Goal: Transaction & Acquisition: Purchase product/service

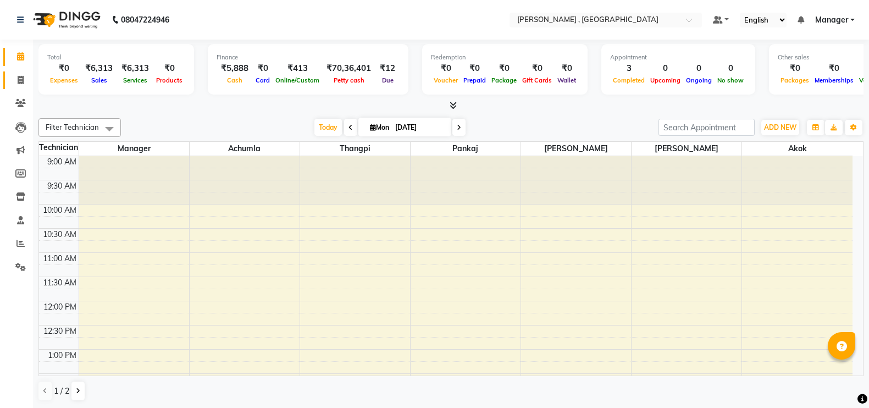
click at [26, 76] on span at bounding box center [20, 80] width 19 height 13
select select "service"
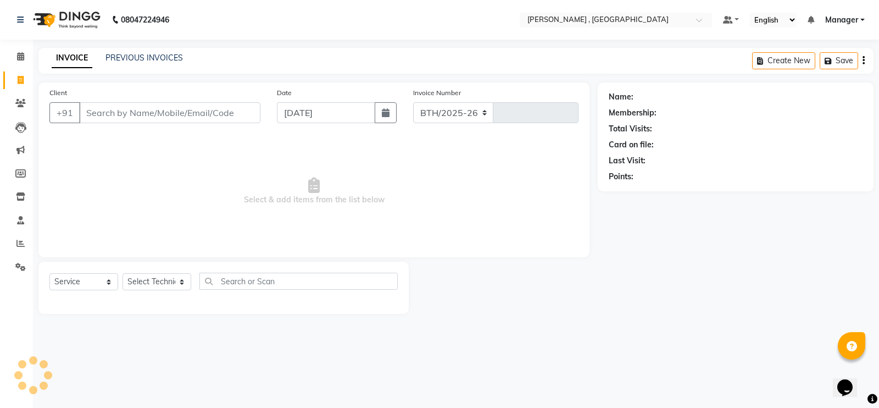
select select "4283"
type input "1753"
click at [162, 282] on select "Select Technician" at bounding box center [157, 281] width 69 height 17
click at [165, 280] on select "Select Technician [PERSON_NAME] [PERSON_NAME] Manager [PERSON_NAME] Thangpi [PE…" at bounding box center [157, 281] width 69 height 17
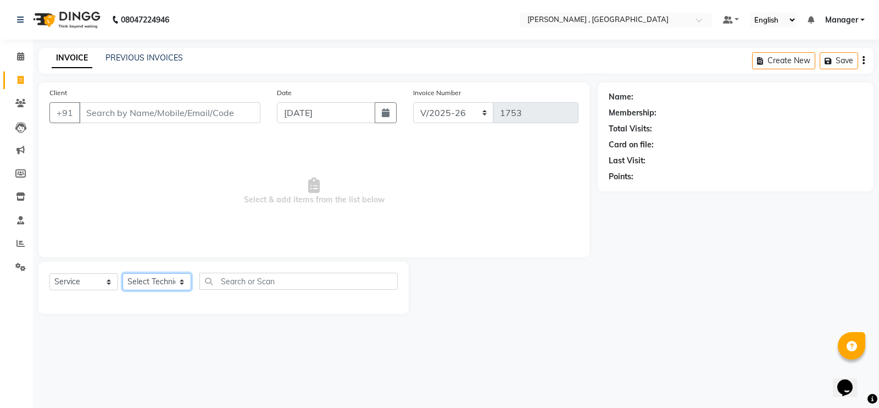
select select "23265"
click at [123, 273] on select "Select Technician [PERSON_NAME] [PERSON_NAME] Manager [PERSON_NAME] Thangpi [PE…" at bounding box center [157, 281] width 69 height 17
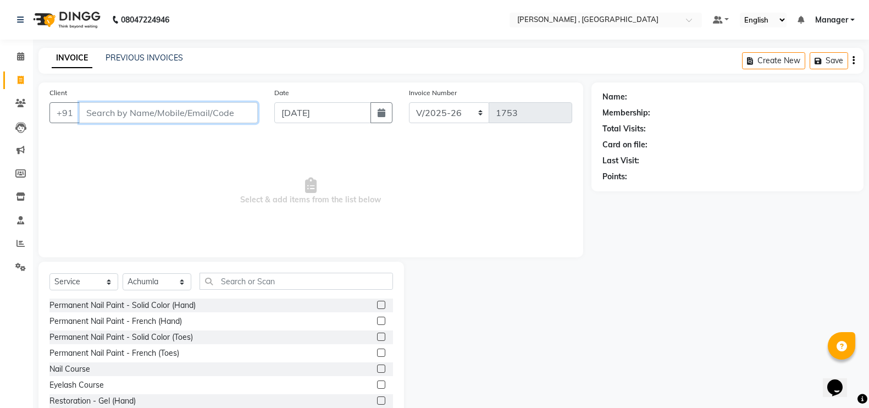
click at [171, 102] on input "Client" at bounding box center [168, 112] width 179 height 21
type input "7002344041"
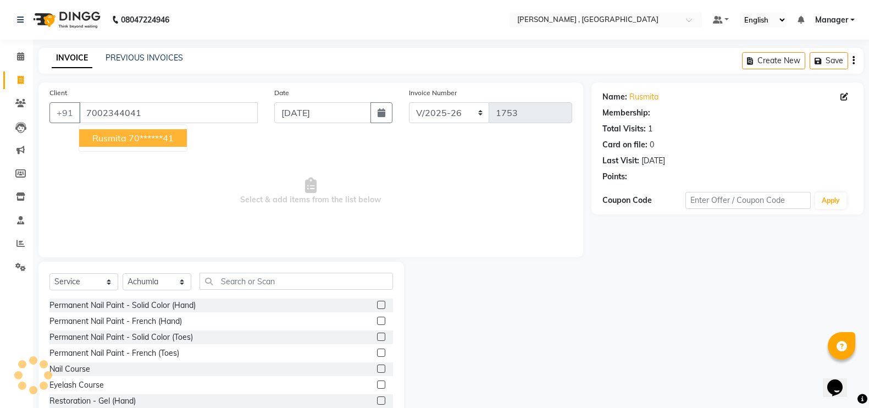
select select "1: Object"
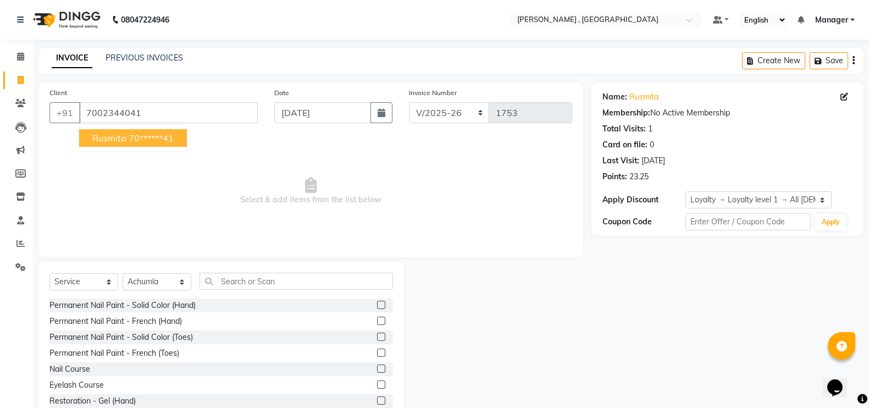
click at [143, 140] on ngb-highlight "70******41" at bounding box center [151, 137] width 45 height 11
type input "70******41"
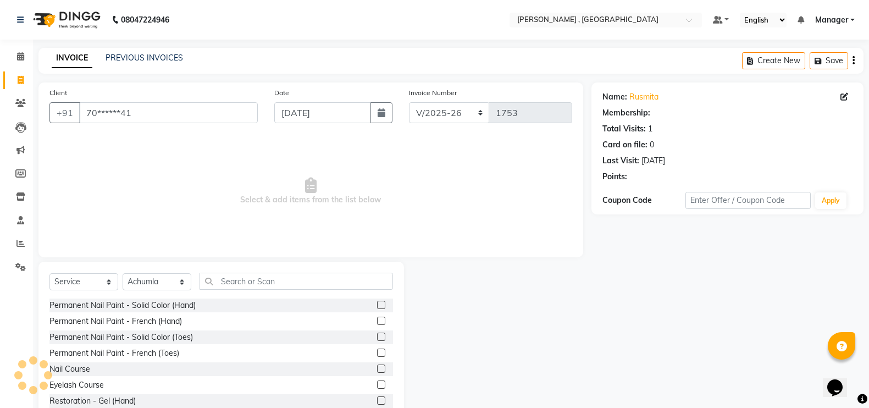
click at [257, 286] on div "Select Service Product Membership Package Voucher Prepaid Gift Card Select Tech…" at bounding box center [220, 285] width 343 height 26
select select "1: Object"
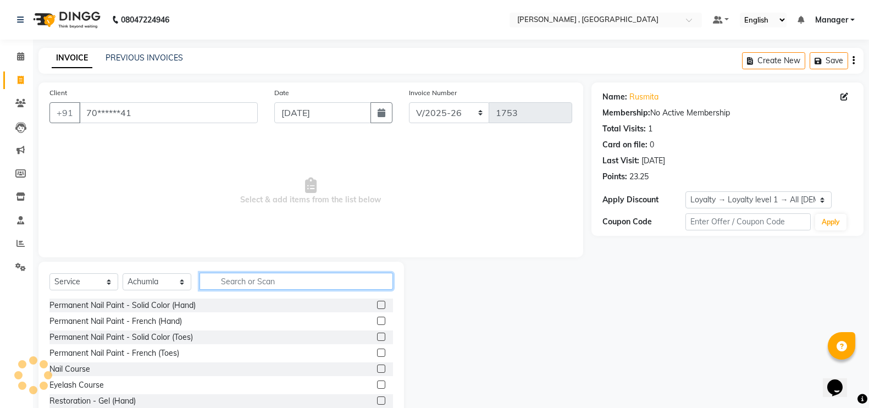
click at [257, 286] on input "text" at bounding box center [295, 280] width 193 height 17
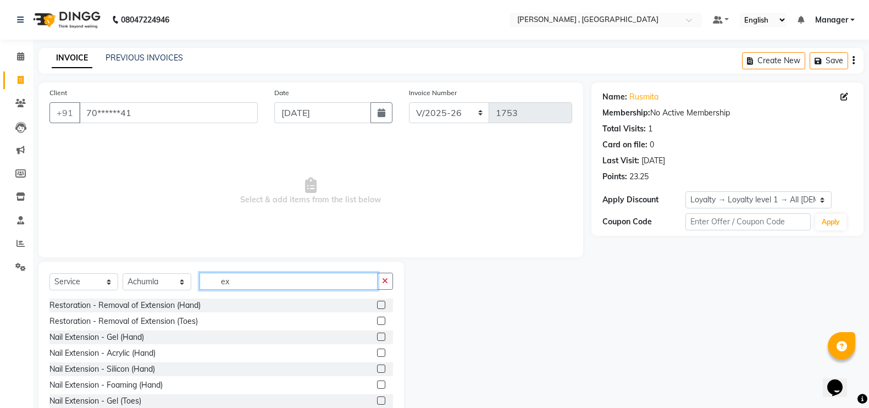
scroll to position [32, 0]
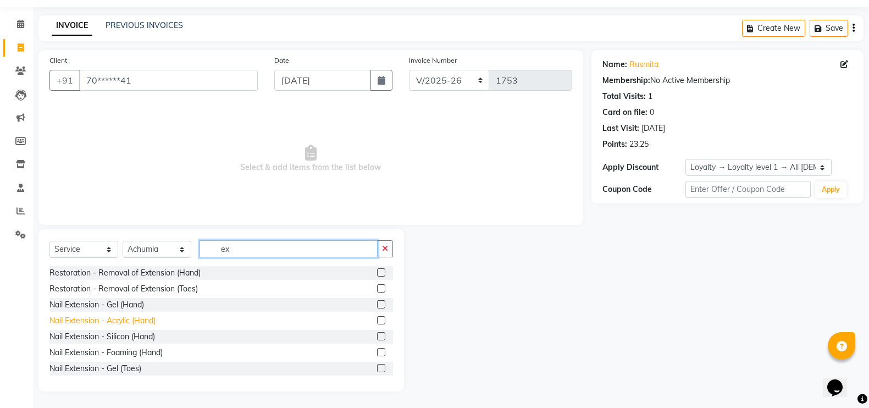
type input "ex"
click at [122, 319] on div "Nail Extension - Acrylic (Hand)" at bounding box center [102, 321] width 106 height 12
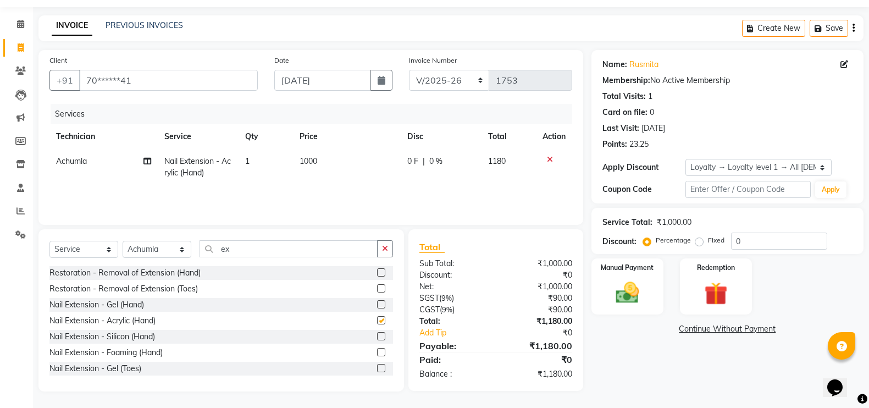
checkbox input "false"
click at [365, 163] on td "1000" at bounding box center [347, 167] width 108 height 36
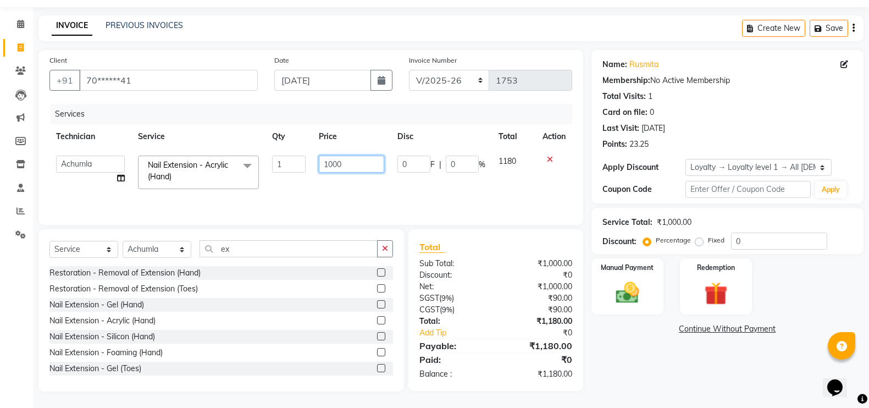
click at [358, 159] on input "1000" at bounding box center [351, 163] width 65 height 17
type input "1"
type input "500"
click at [352, 182] on td "500" at bounding box center [351, 172] width 79 height 47
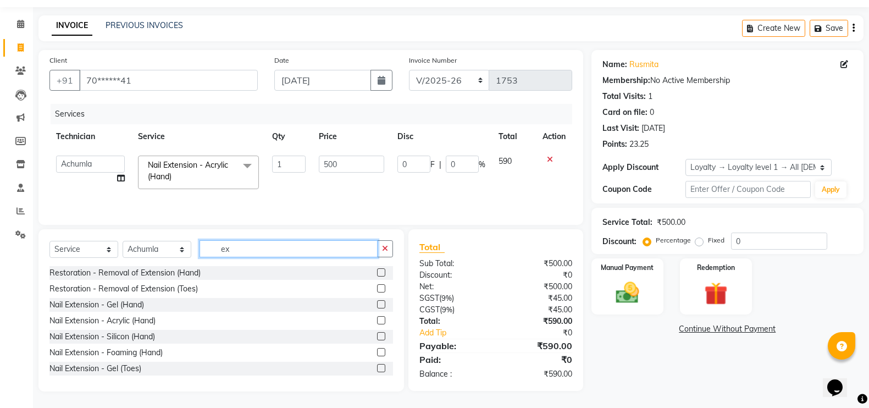
drag, startPoint x: 337, startPoint y: 243, endPoint x: 343, endPoint y: 236, distance: 9.0
click at [343, 236] on div "Select Service Product Membership Package Voucher Prepaid Gift Card Select Tech…" at bounding box center [220, 310] width 365 height 162
type input "e"
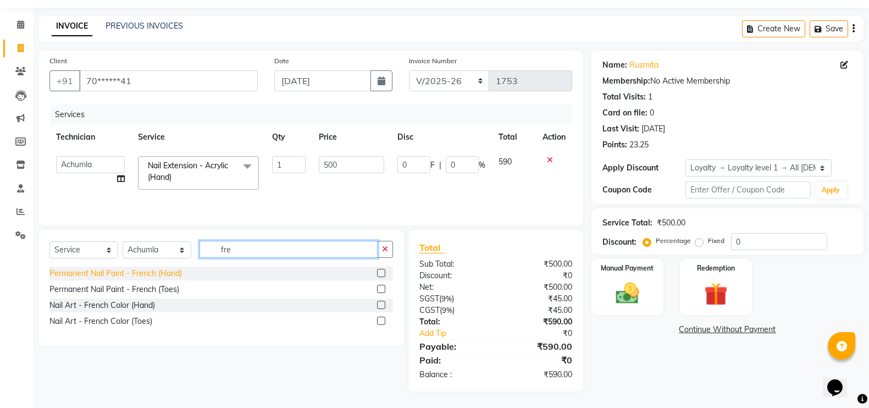
type input "fre"
click at [137, 273] on div "Permanent Nail Paint - French (Hand)" at bounding box center [115, 274] width 132 height 12
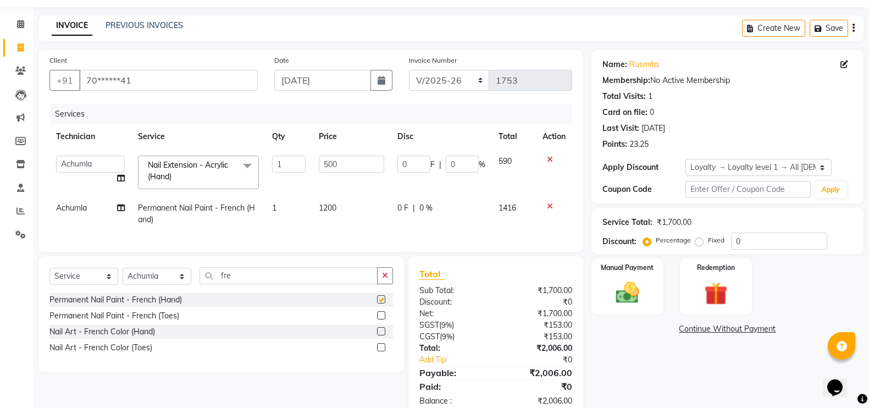
checkbox input "false"
click at [327, 209] on span "1200" at bounding box center [328, 208] width 18 height 10
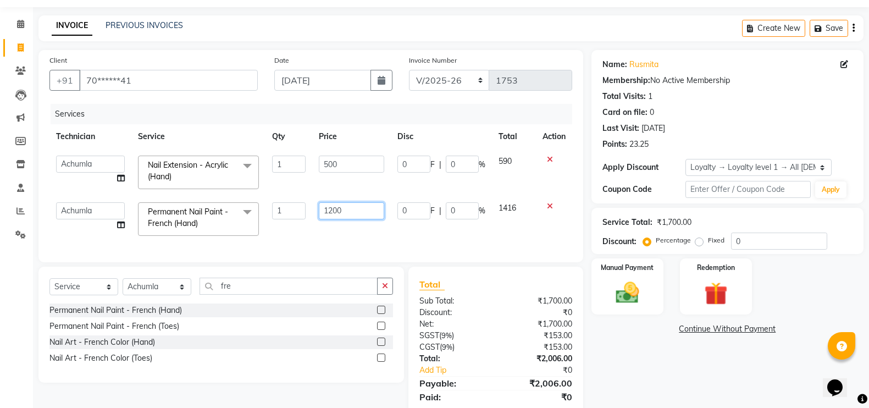
click at [381, 206] on input "1200" at bounding box center [351, 210] width 65 height 17
type input "1"
type input "600"
click at [389, 217] on td "600" at bounding box center [351, 219] width 79 height 47
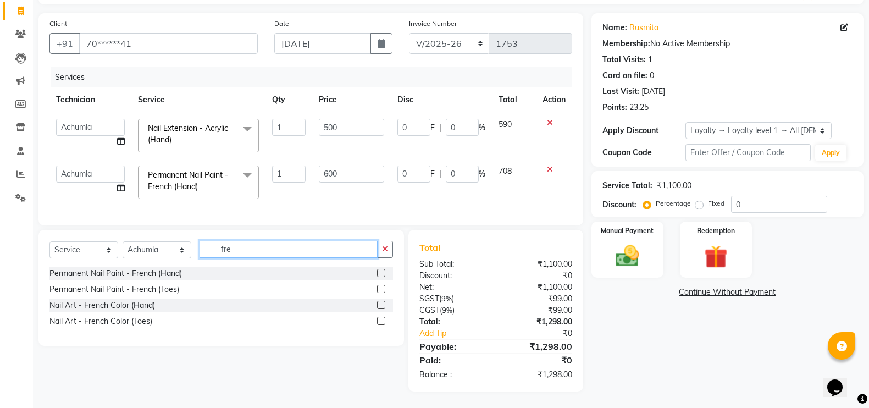
click at [359, 249] on input "fre" at bounding box center [288, 249] width 178 height 17
type input "f"
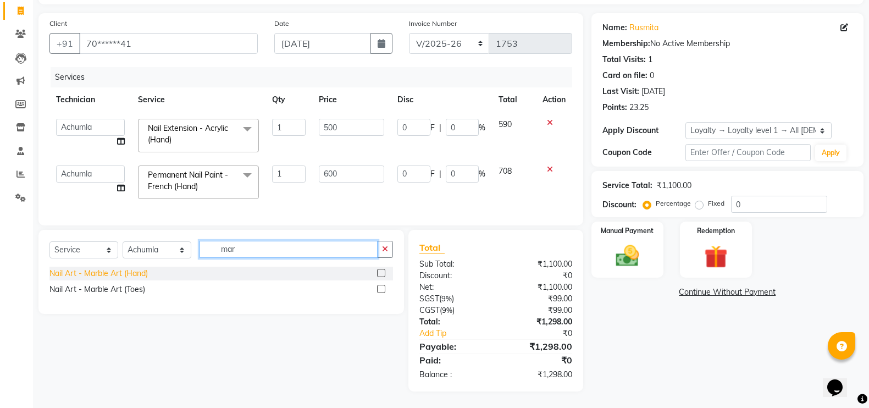
type input "mar"
click at [105, 269] on div "Nail Art - Marble Art (Hand)" at bounding box center [98, 274] width 98 height 12
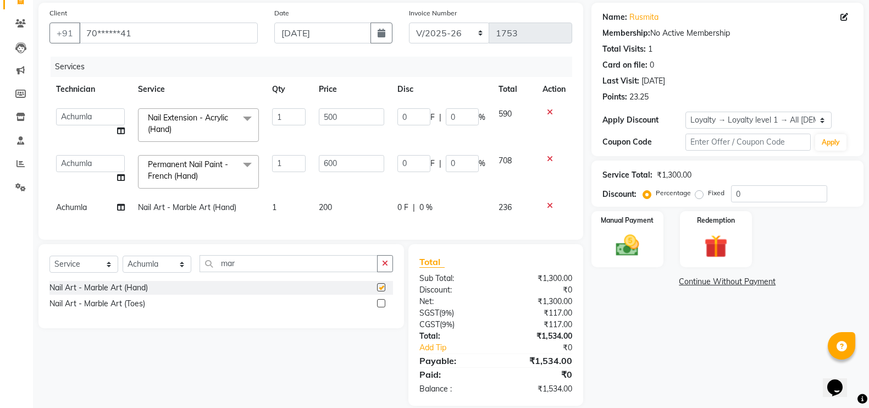
checkbox input "false"
click at [349, 211] on td "200" at bounding box center [351, 207] width 79 height 25
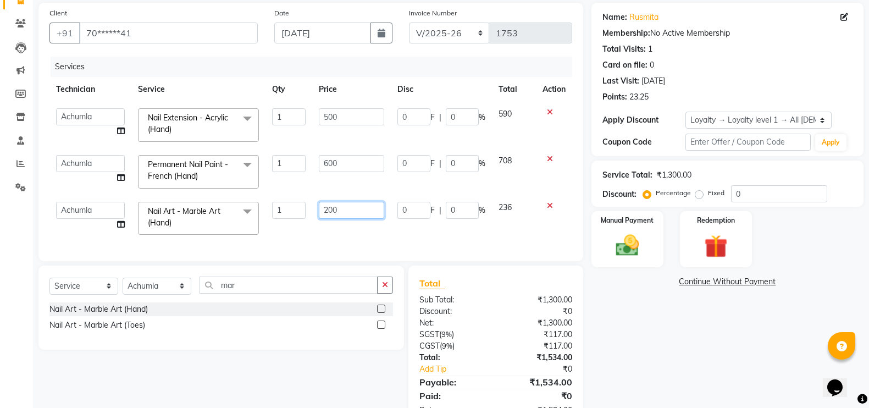
click at [360, 205] on input "200" at bounding box center [351, 210] width 65 height 17
type input "2"
type input "100"
click at [354, 226] on div "Services Technician Service Qty Price Disc Total Action Achumla Akok [PERSON_NA…" at bounding box center [310, 153] width 522 height 193
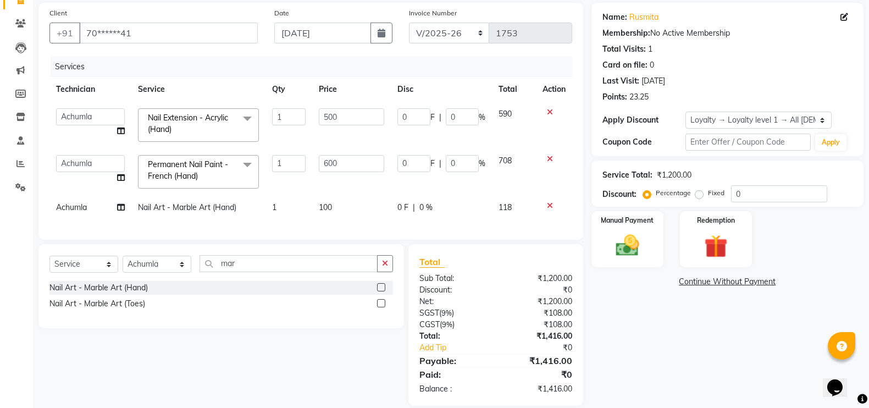
scroll to position [104, 0]
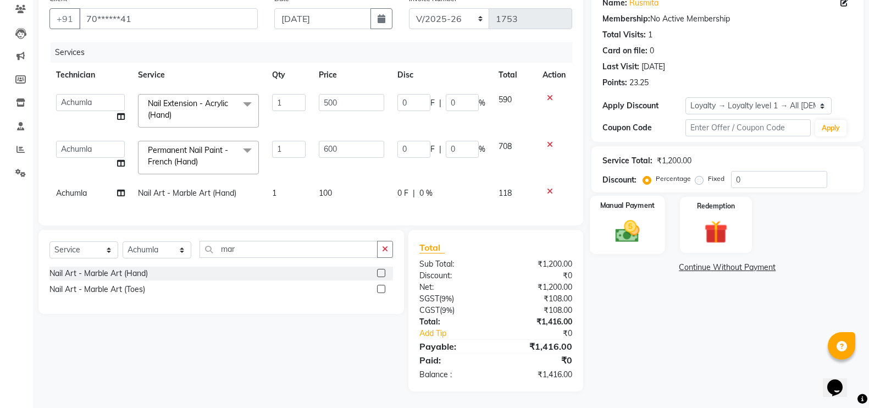
click at [638, 217] on img at bounding box center [627, 230] width 39 height 27
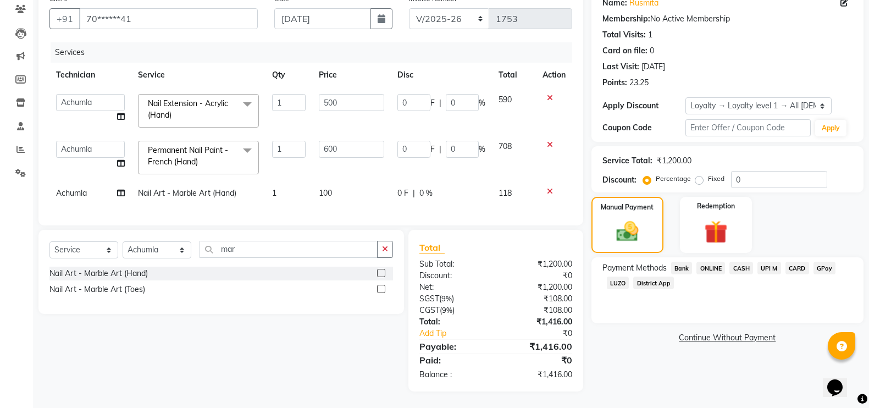
click at [823, 261] on span "GPay" at bounding box center [824, 267] width 23 height 13
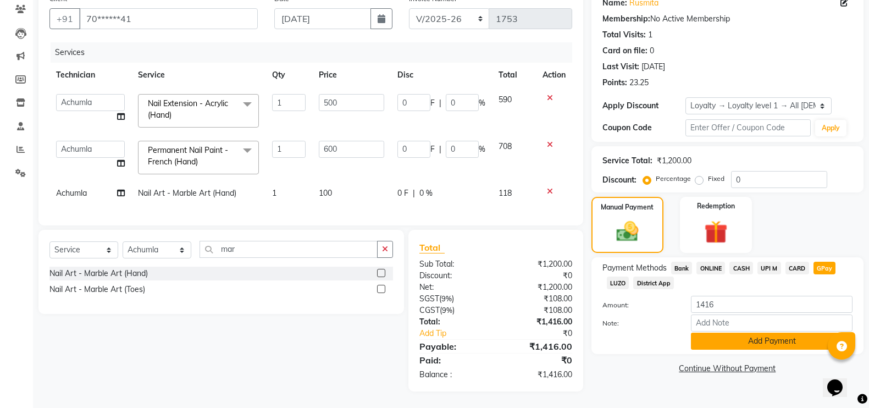
click at [731, 332] on button "Add Payment" at bounding box center [772, 340] width 162 height 17
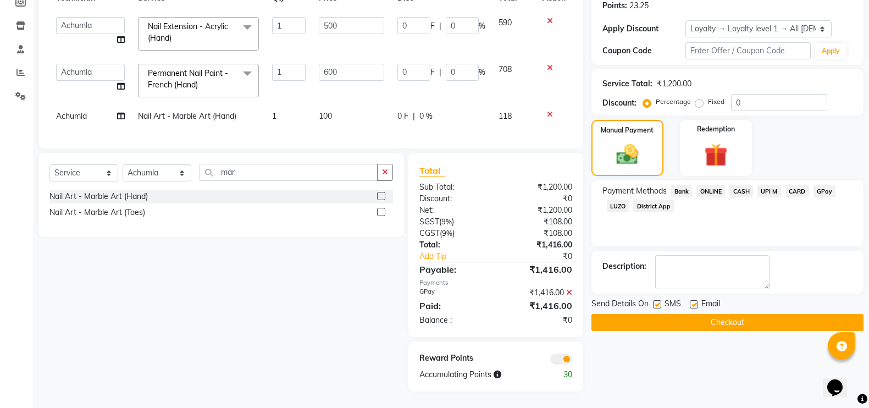
scroll to position [181, 0]
click at [670, 314] on button "Checkout" at bounding box center [727, 322] width 272 height 17
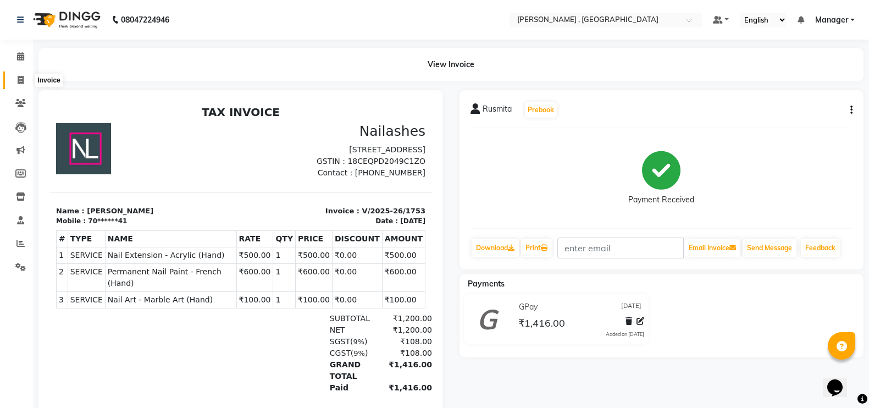
click at [20, 85] on span at bounding box center [20, 80] width 19 height 13
select select "service"
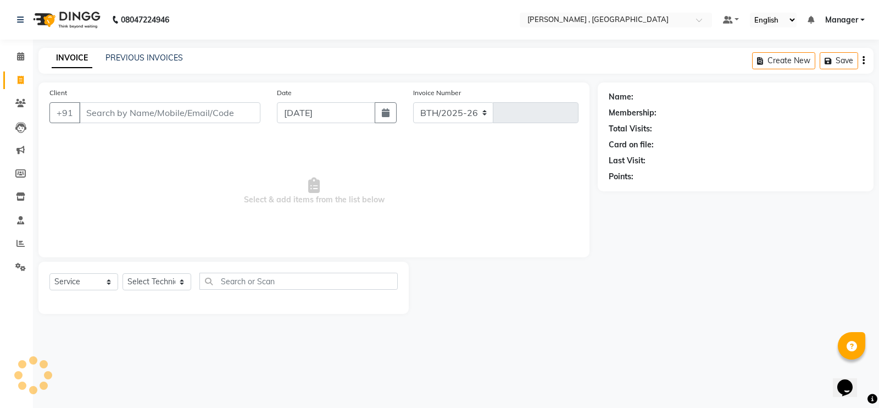
select select "4283"
type input "1754"
click at [103, 98] on div "Client +91" at bounding box center [154, 109] width 227 height 45
click at [103, 103] on input "Client" at bounding box center [169, 112] width 181 height 21
type input "m"
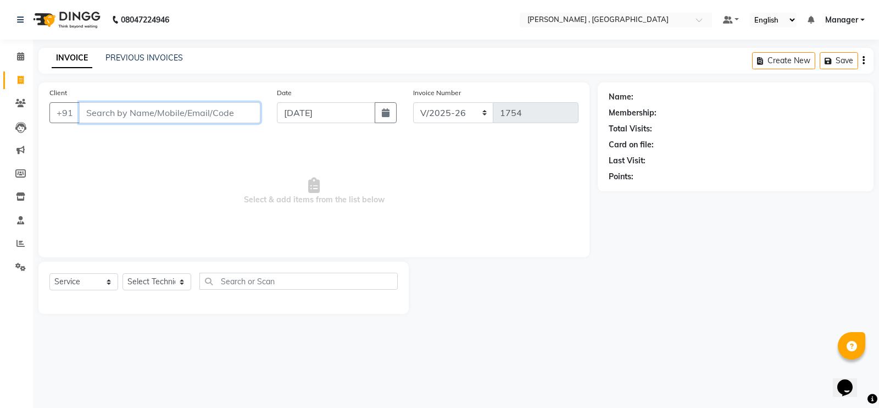
click at [112, 115] on input "Client" at bounding box center [169, 112] width 181 height 21
type input "9395005018"
click at [230, 119] on button "Add Client" at bounding box center [232, 112] width 57 height 21
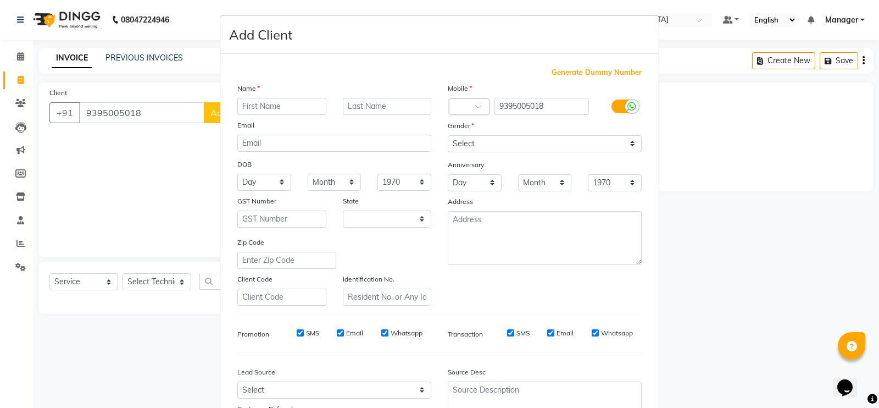
select select "21"
click at [248, 104] on input "text" at bounding box center [281, 106] width 89 height 17
type input "m"
type input "[PERSON_NAME]"
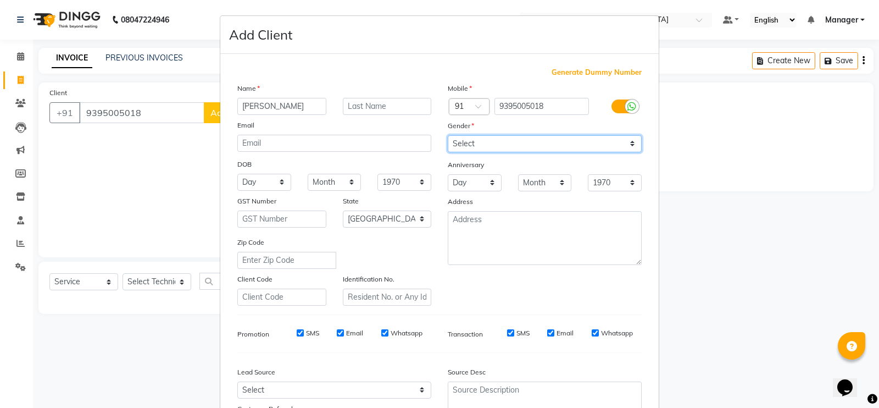
click at [531, 137] on select "Select [DEMOGRAPHIC_DATA] [DEMOGRAPHIC_DATA] Other Prefer Not To Say" at bounding box center [545, 143] width 194 height 17
select select "[DEMOGRAPHIC_DATA]"
click at [448, 135] on select "Select [DEMOGRAPHIC_DATA] [DEMOGRAPHIC_DATA] Other Prefer Not To Say" at bounding box center [545, 143] width 194 height 17
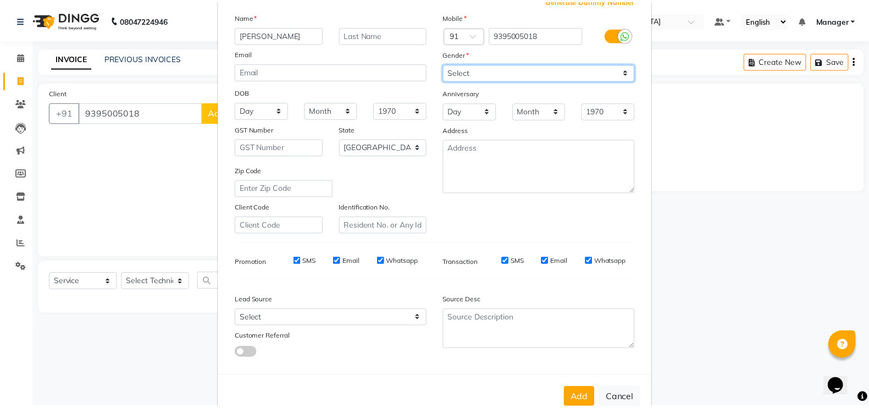
scroll to position [99, 0]
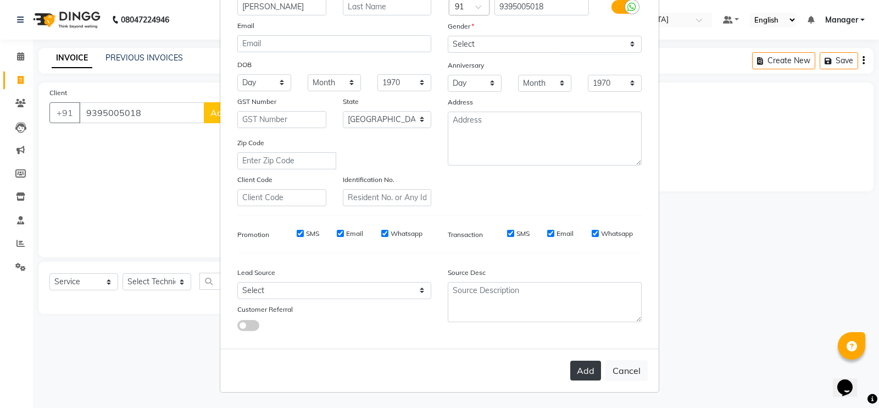
click at [580, 374] on button "Add" at bounding box center [585, 370] width 31 height 20
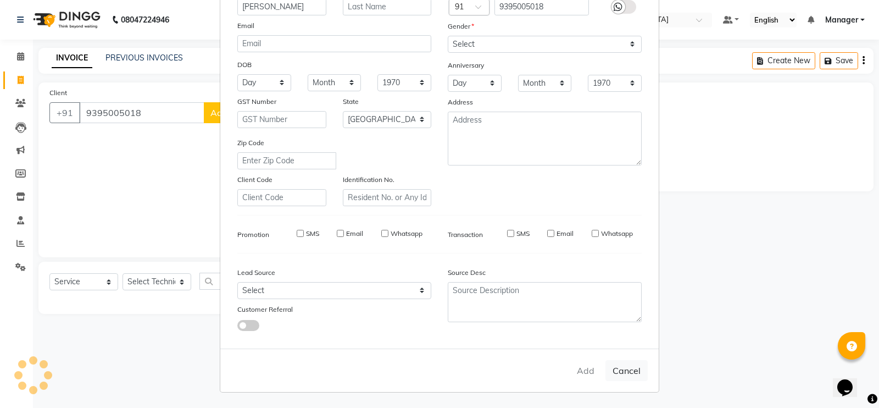
type input "93******18"
select select
select select "null"
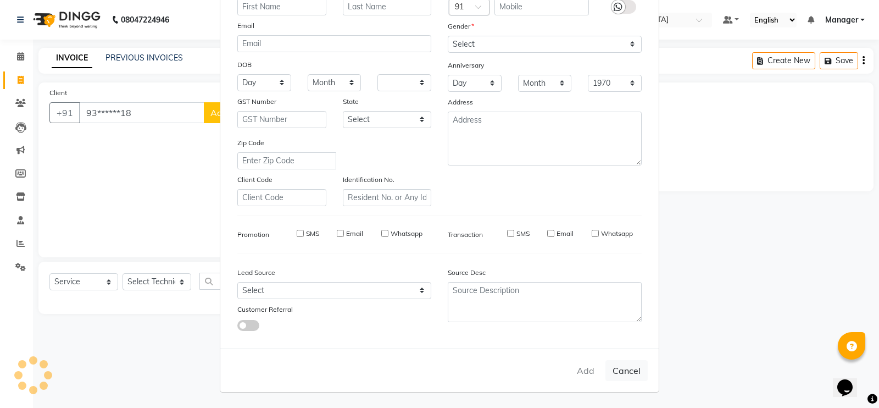
select select
checkbox input "false"
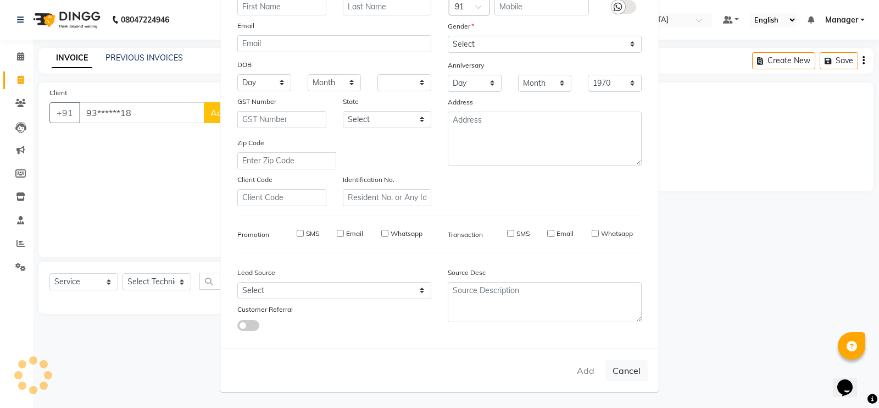
checkbox input "false"
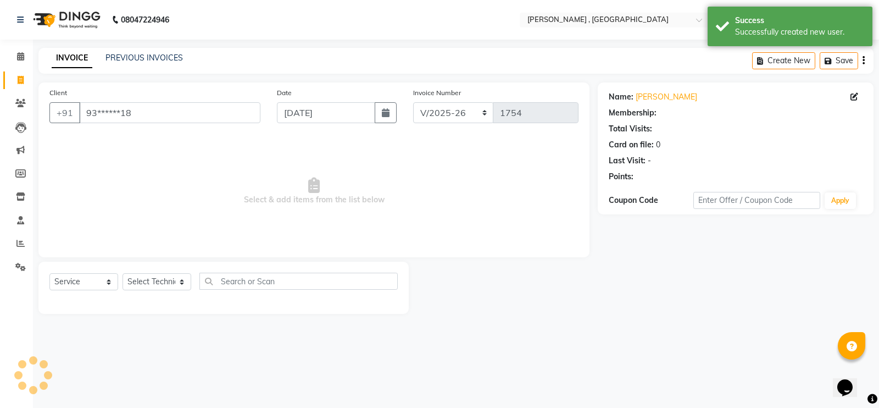
select select "1: Object"
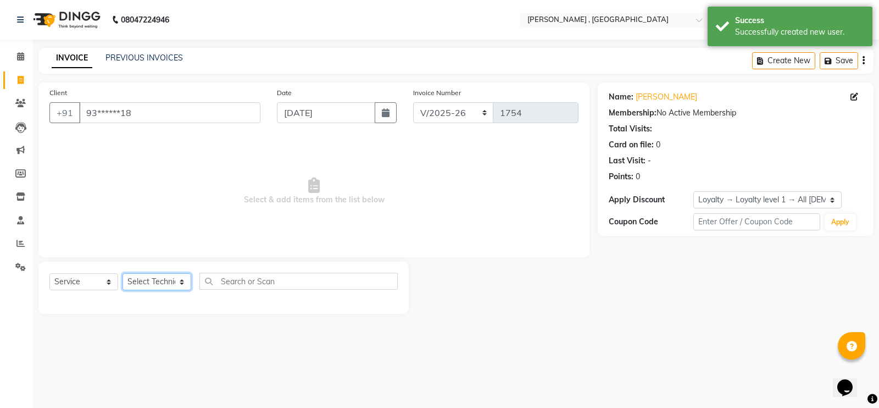
click at [157, 281] on select "Select Technician [PERSON_NAME] [PERSON_NAME] Manager [PERSON_NAME] Thangpi [PE…" at bounding box center [157, 281] width 69 height 17
select select "35418"
click at [123, 273] on select "Select Technician [PERSON_NAME] [PERSON_NAME] Manager [PERSON_NAME] Thangpi [PE…" at bounding box center [157, 281] width 69 height 17
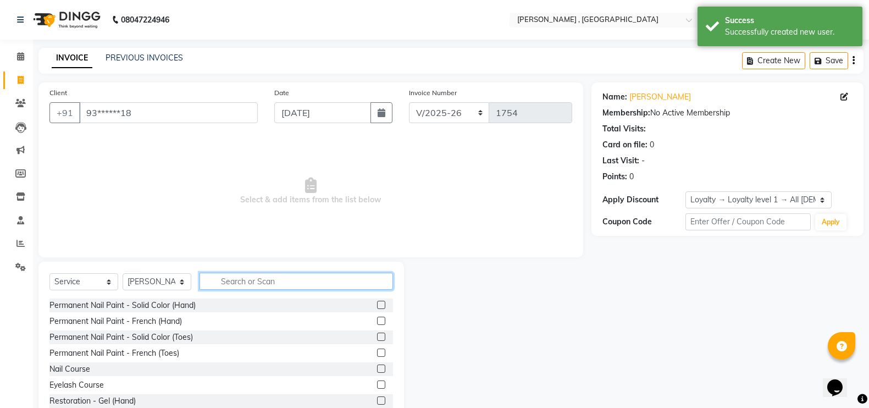
click at [237, 280] on input "text" at bounding box center [295, 280] width 193 height 17
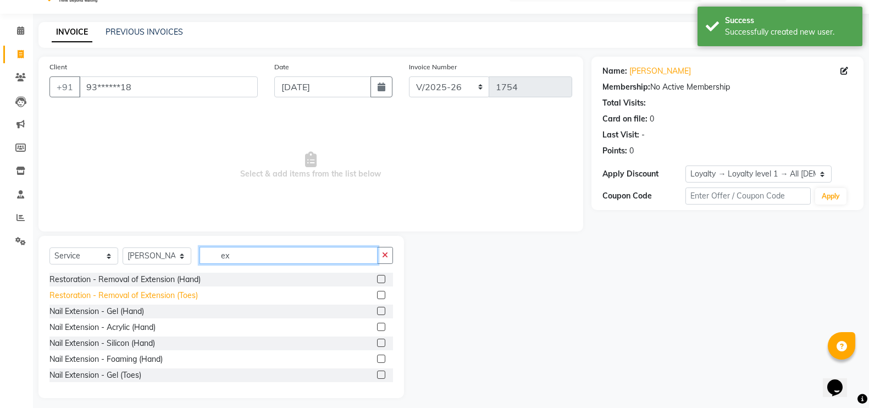
scroll to position [32, 0]
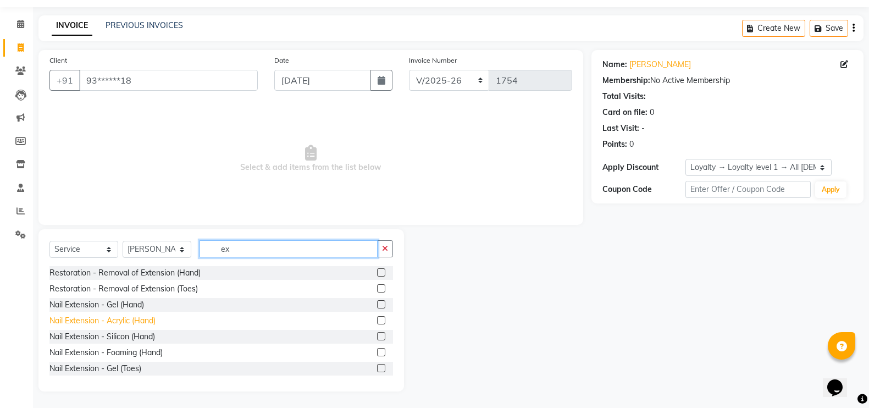
type input "ex"
click at [118, 320] on div "Nail Extension - Acrylic (Hand)" at bounding box center [102, 321] width 106 height 12
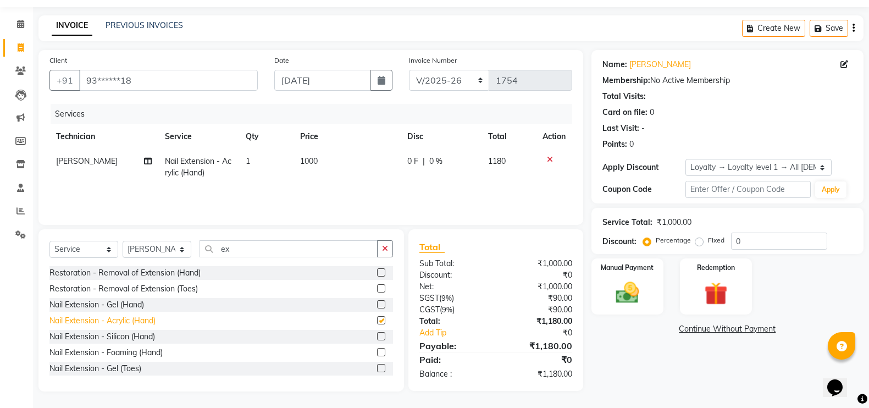
checkbox input "false"
click at [270, 237] on div "Select Service Product Membership Package Voucher Prepaid Gift Card Select Tech…" at bounding box center [220, 310] width 365 height 162
click at [272, 243] on input "ex" at bounding box center [288, 248] width 178 height 17
type input "e"
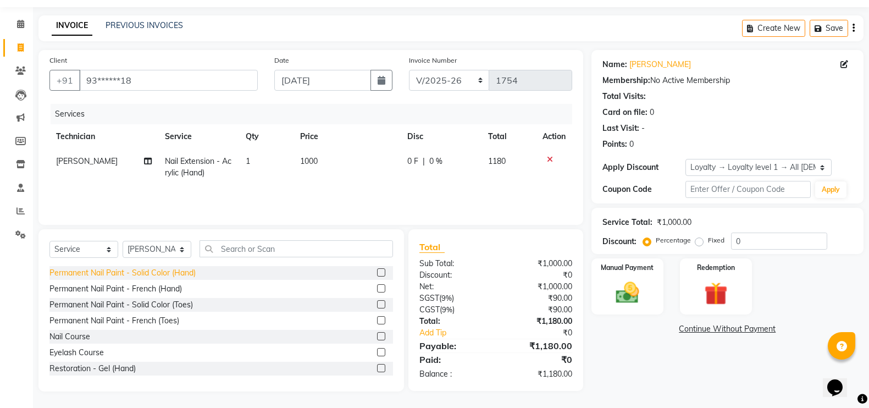
click at [168, 271] on div "Permanent Nail Paint - Solid Color (Hand)" at bounding box center [122, 273] width 146 height 12
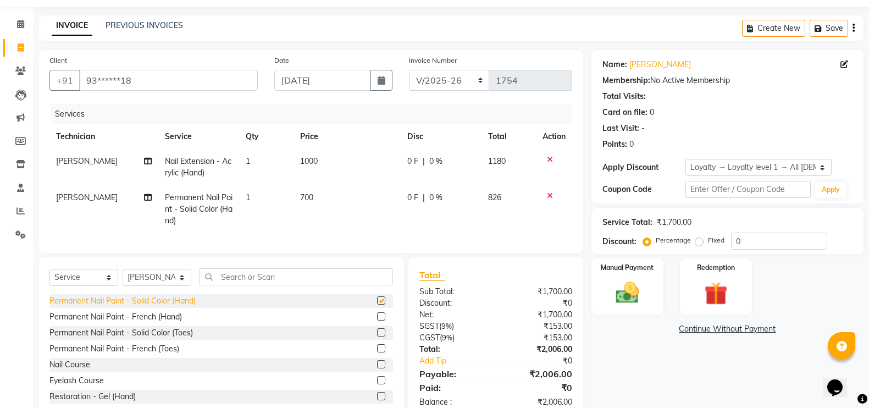
checkbox input "false"
click at [302, 201] on span "700" at bounding box center [306, 197] width 13 height 10
select select "35418"
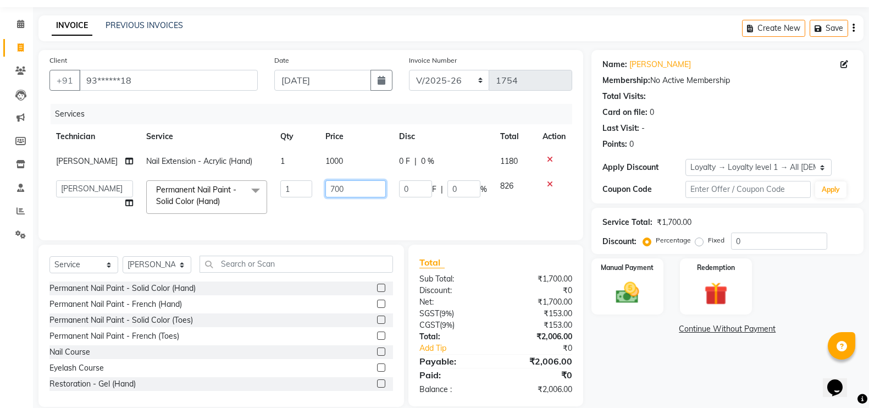
click at [341, 189] on input "700" at bounding box center [355, 188] width 60 height 17
type input "7"
type input "600"
click at [352, 219] on div "Services Technician Service Qty Price Disc Total Action [PERSON_NAME] Nail Exte…" at bounding box center [310, 166] width 522 height 125
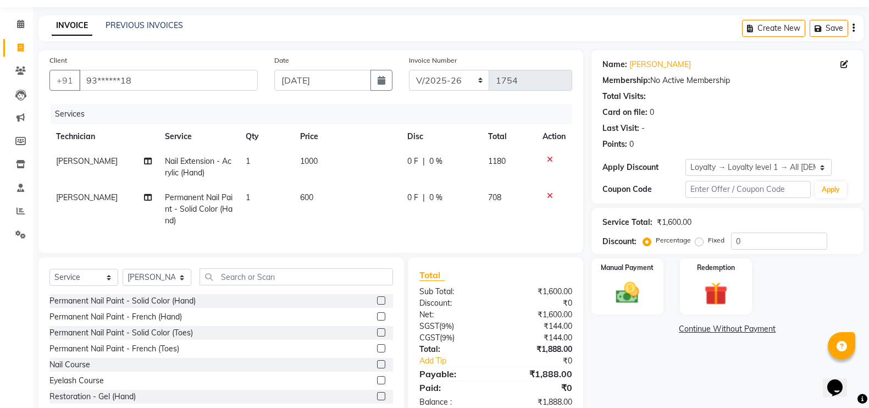
scroll to position [71, 0]
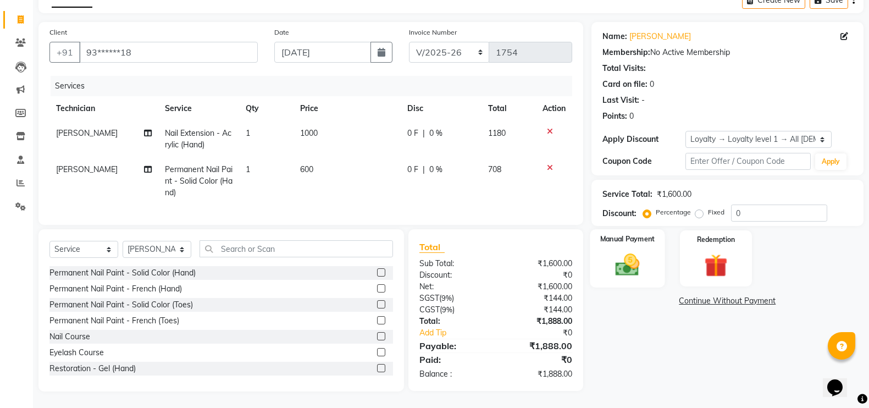
click at [615, 251] on img at bounding box center [627, 264] width 39 height 27
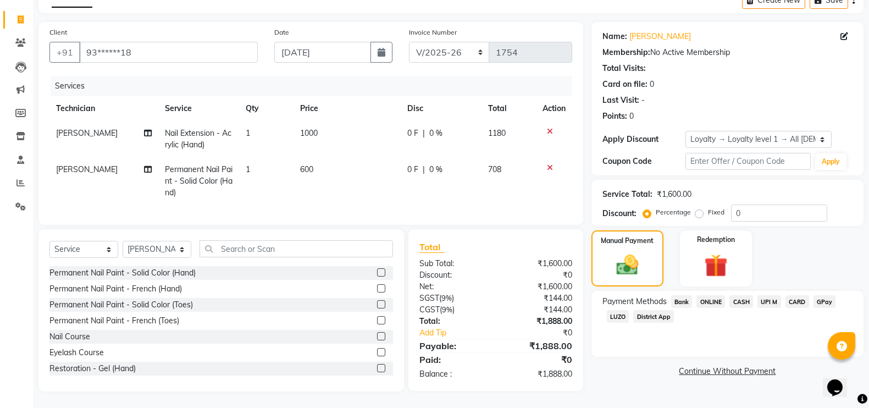
click at [739, 295] on span "CASH" at bounding box center [741, 301] width 24 height 13
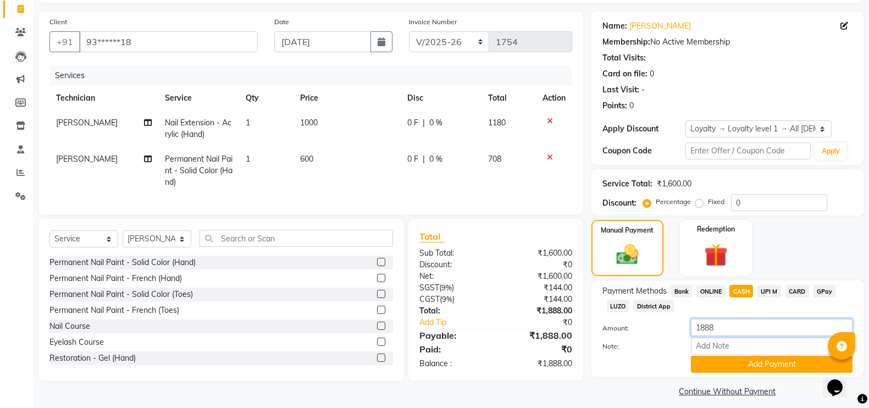
click at [730, 320] on input "1888" at bounding box center [772, 327] width 162 height 17
type input "1"
type input "1500"
click at [730, 369] on button "Add Payment" at bounding box center [772, 363] width 162 height 17
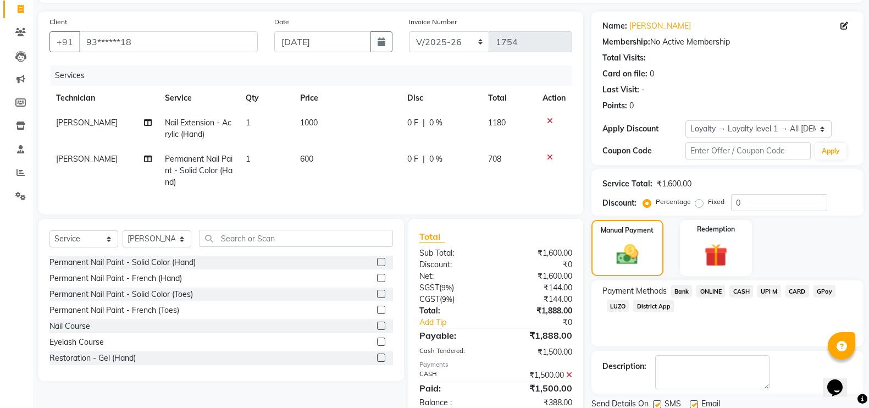
scroll to position [164, 0]
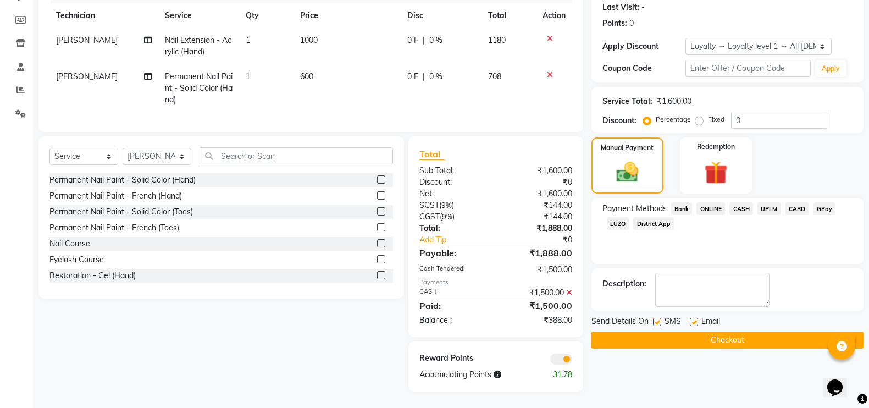
click at [821, 202] on span "GPay" at bounding box center [824, 208] width 23 height 13
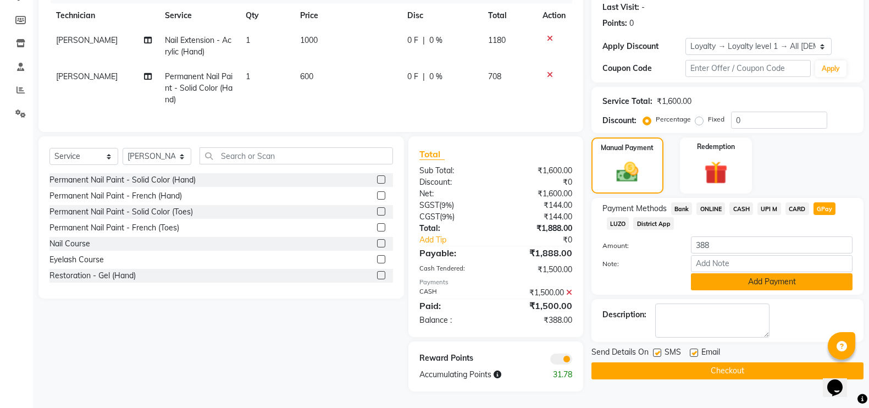
click at [725, 273] on button "Add Payment" at bounding box center [772, 281] width 162 height 17
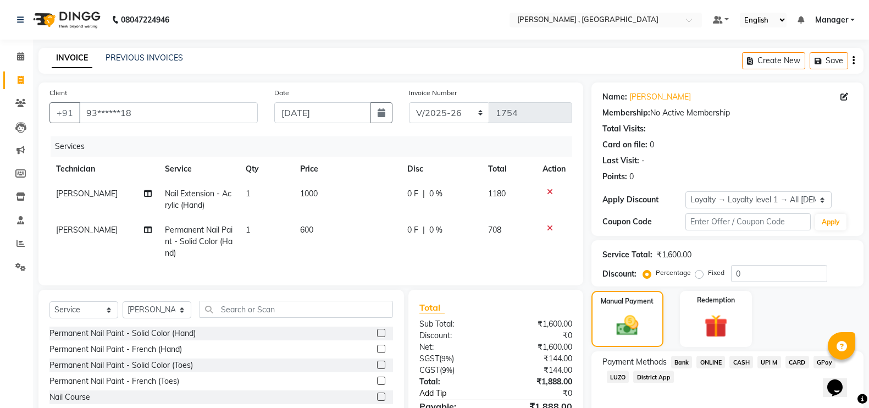
scroll to position [175, 0]
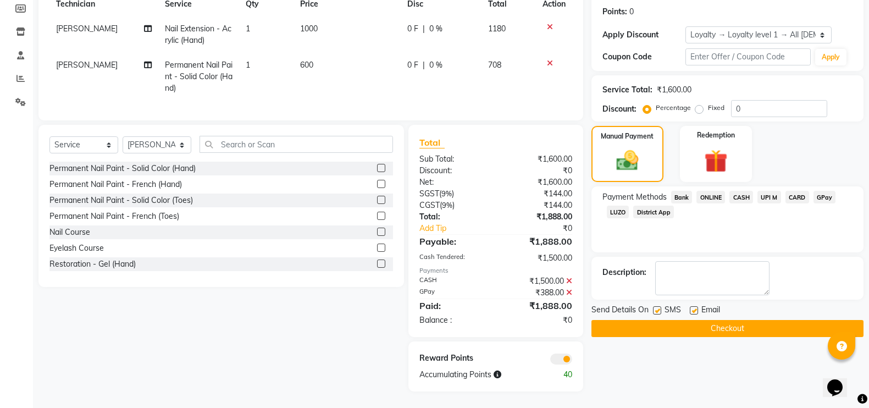
click at [689, 308] on div "Send Details On SMS Email Checkout" at bounding box center [727, 320] width 272 height 33
click at [689, 321] on button "Checkout" at bounding box center [727, 328] width 272 height 17
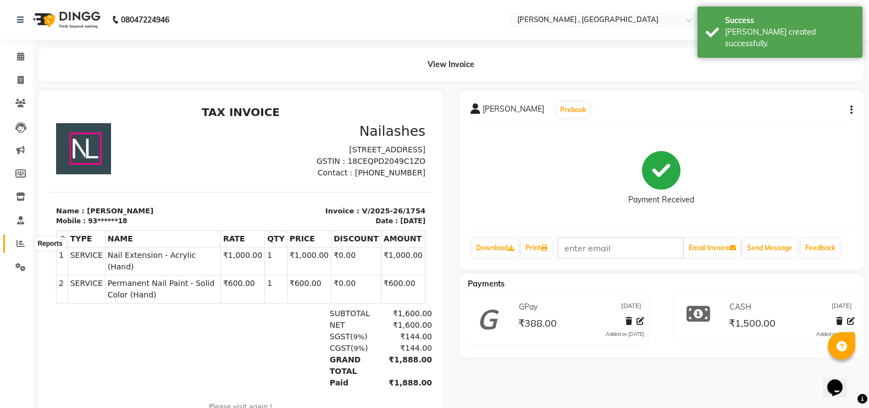
click at [23, 242] on icon at bounding box center [20, 243] width 8 height 8
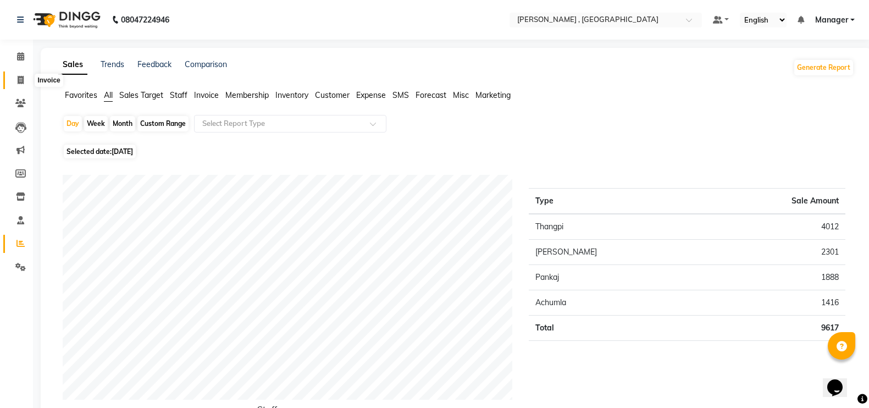
click at [19, 74] on span at bounding box center [20, 80] width 19 height 13
select select "service"
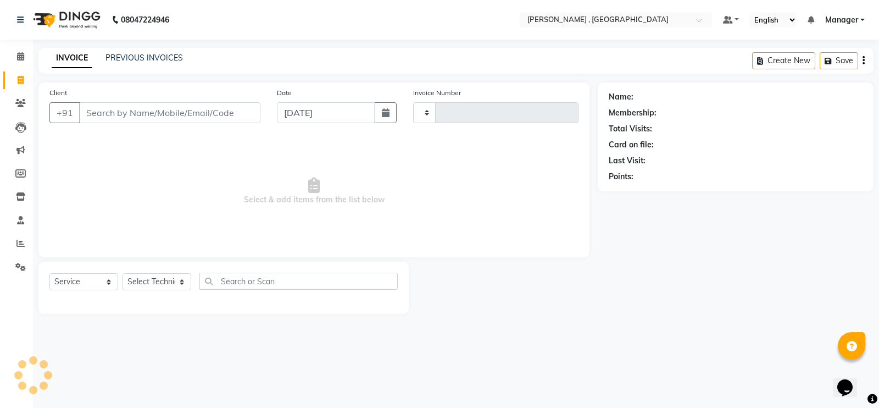
type input "1755"
select select "4283"
click at [146, 282] on select "Select Technician [PERSON_NAME] [PERSON_NAME] Manager [PERSON_NAME] Thangpi [PE…" at bounding box center [157, 281] width 69 height 17
select select "85988"
click at [123, 273] on select "Select Technician [PERSON_NAME] [PERSON_NAME] Manager [PERSON_NAME] Thangpi [PE…" at bounding box center [157, 281] width 69 height 17
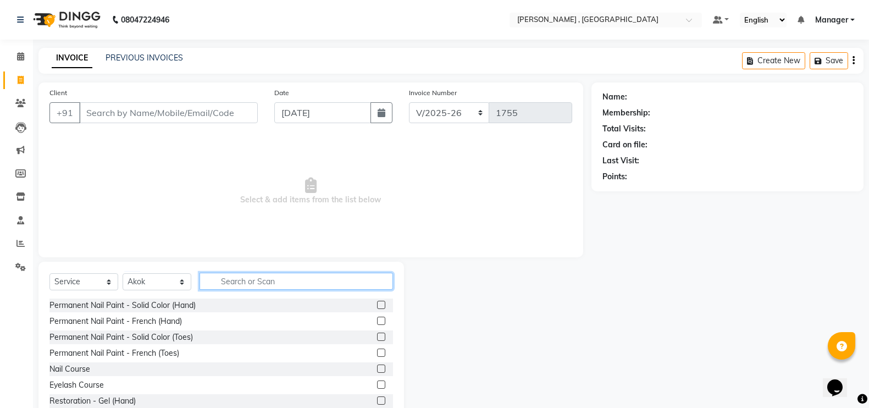
drag, startPoint x: 232, startPoint y: 274, endPoint x: 231, endPoint y: 266, distance: 7.2
click at [231, 266] on div "Select Service Product Membership Package Voucher Prepaid Gift Card Select Tech…" at bounding box center [220, 342] width 365 height 162
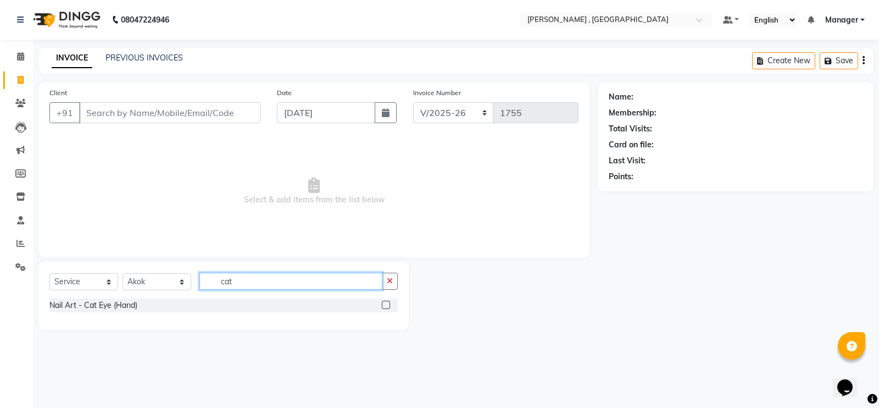
click at [234, 280] on input "cat" at bounding box center [290, 280] width 183 height 17
type input "c"
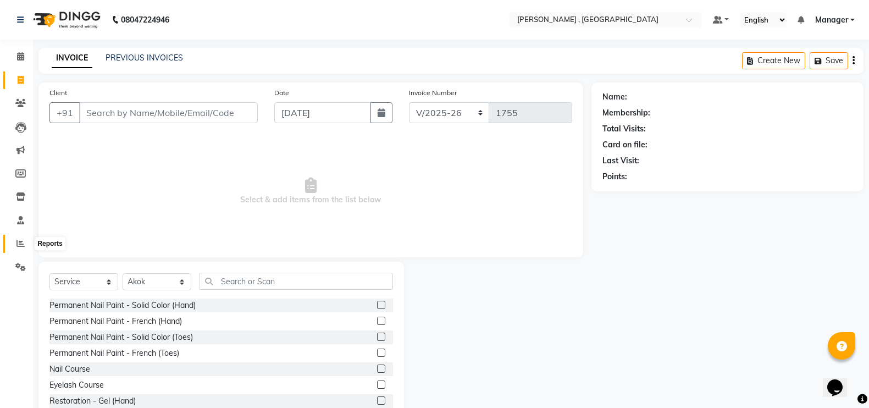
click at [20, 240] on icon at bounding box center [20, 243] width 8 height 8
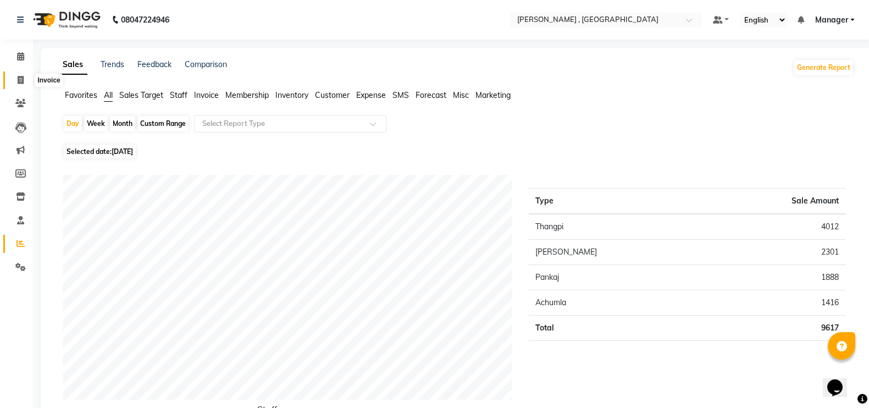
click at [24, 77] on icon at bounding box center [21, 80] width 6 height 8
select select "service"
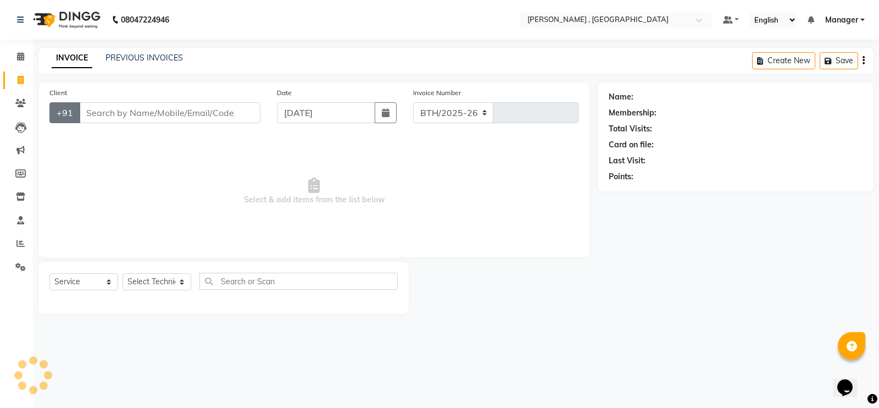
select select "4283"
type input "1755"
click at [172, 277] on select "Select Technician [PERSON_NAME] [PERSON_NAME] Manager [PERSON_NAME] Thangpi [PE…" at bounding box center [157, 281] width 69 height 17
select select "85988"
click at [123, 273] on select "Select Technician [PERSON_NAME] [PERSON_NAME] Manager [PERSON_NAME] Thangpi [PE…" at bounding box center [157, 281] width 69 height 17
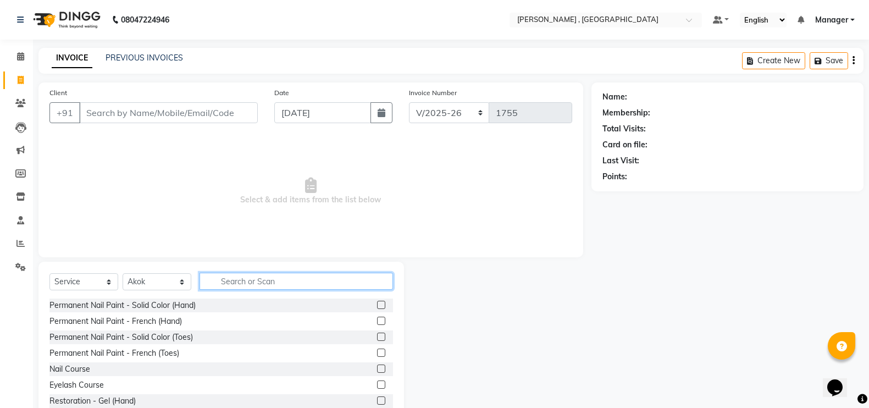
click at [255, 281] on input "text" at bounding box center [295, 280] width 193 height 17
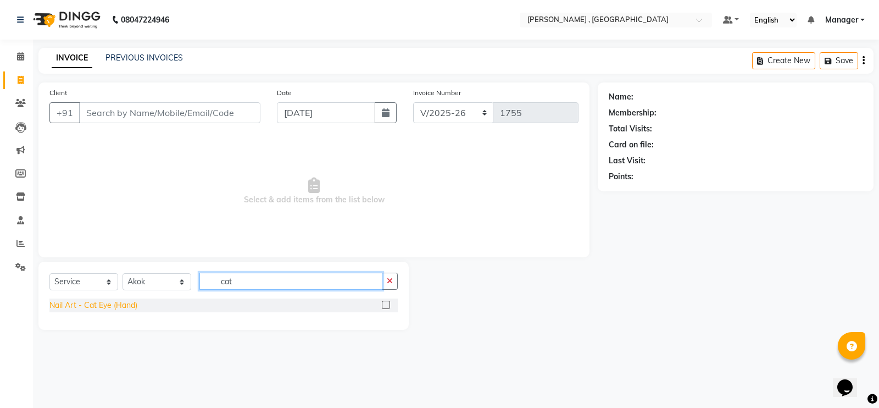
type input "cat"
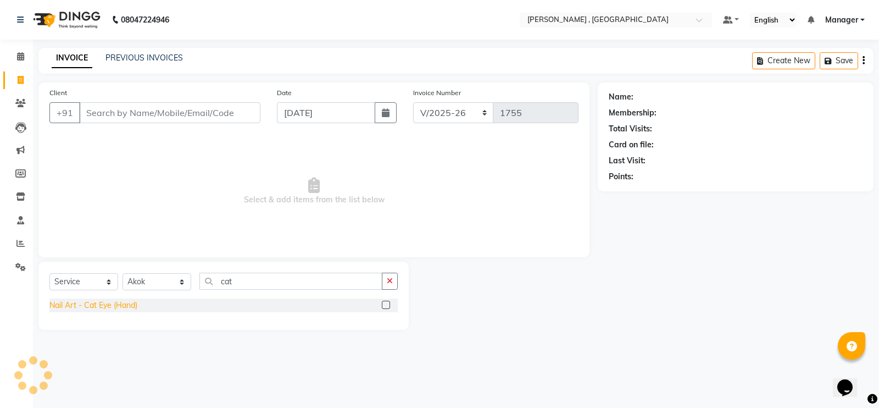
click at [88, 303] on div "Nail Art - Cat Eye (Hand)" at bounding box center [93, 305] width 88 height 12
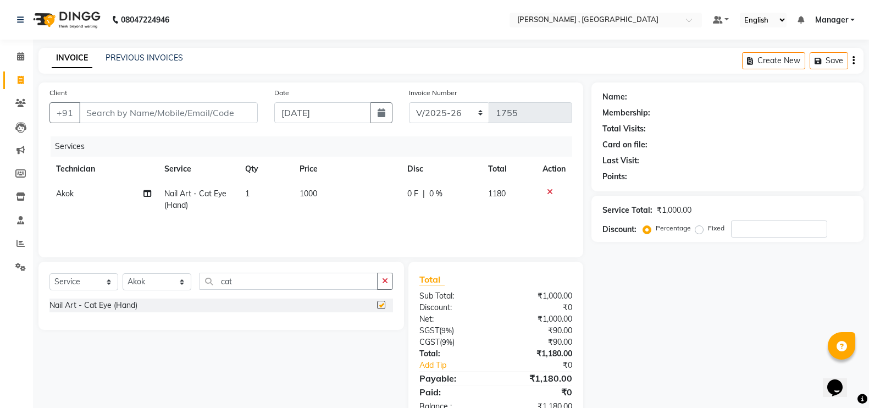
checkbox input "false"
drag, startPoint x: 304, startPoint y: 188, endPoint x: 314, endPoint y: 197, distance: 13.2
click at [304, 190] on span "1000" at bounding box center [308, 193] width 18 height 10
select select "85988"
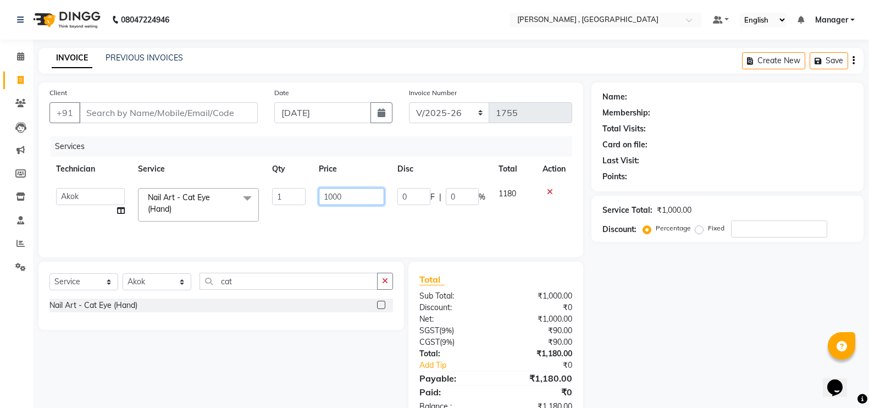
click at [352, 195] on input "1000" at bounding box center [351, 196] width 65 height 17
type input "1"
type input "2000"
click at [349, 210] on td "2000" at bounding box center [351, 204] width 79 height 47
select select "85988"
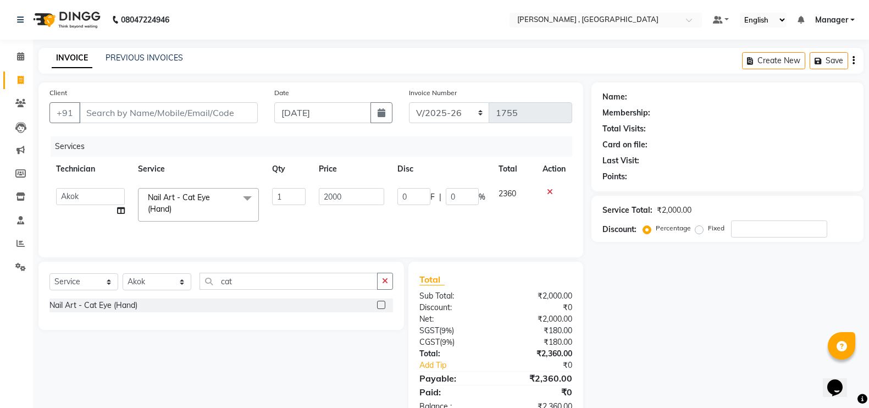
scroll to position [33, 0]
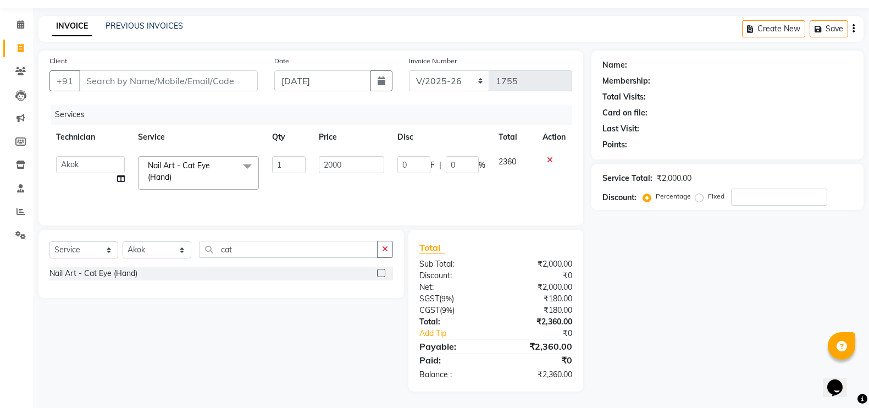
click at [370, 182] on td "2000" at bounding box center [351, 172] width 79 height 47
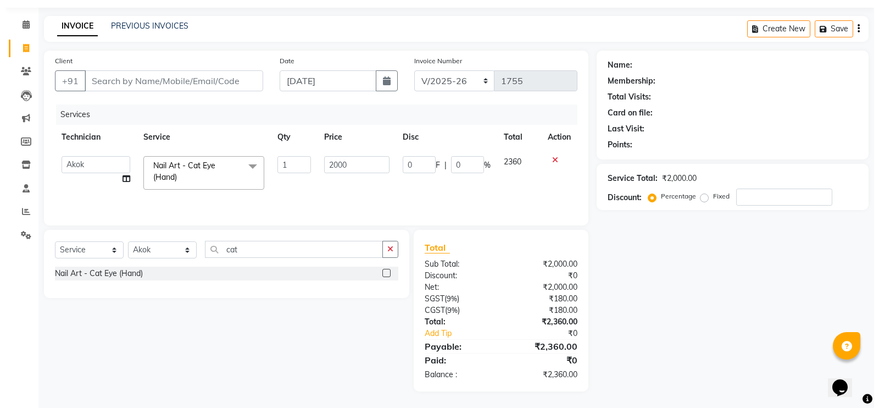
scroll to position [0, 0]
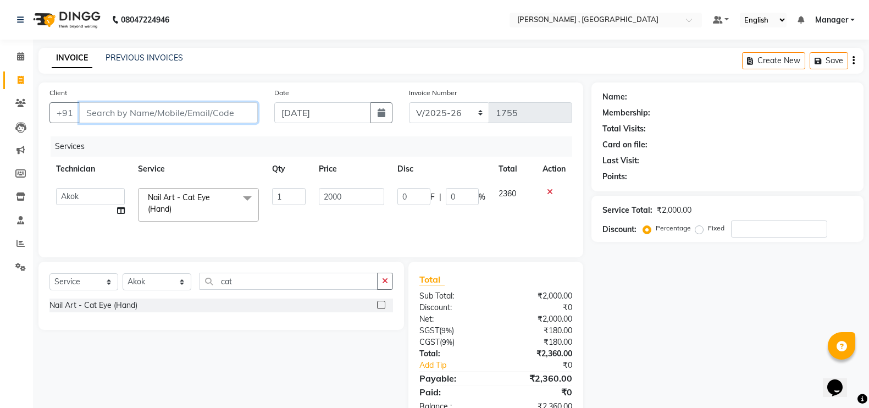
click at [183, 110] on input "Client" at bounding box center [168, 112] width 179 height 21
type input "9"
type input "0"
type input "9864071442"
click at [233, 115] on span "Add Client" at bounding box center [229, 112] width 43 height 11
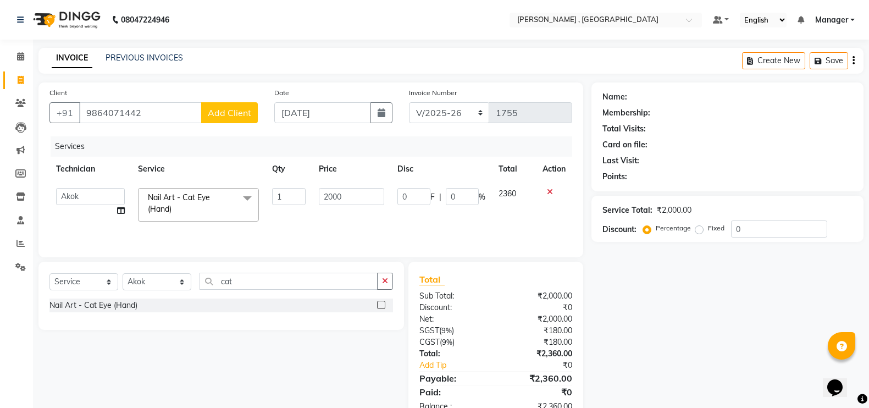
select select "21"
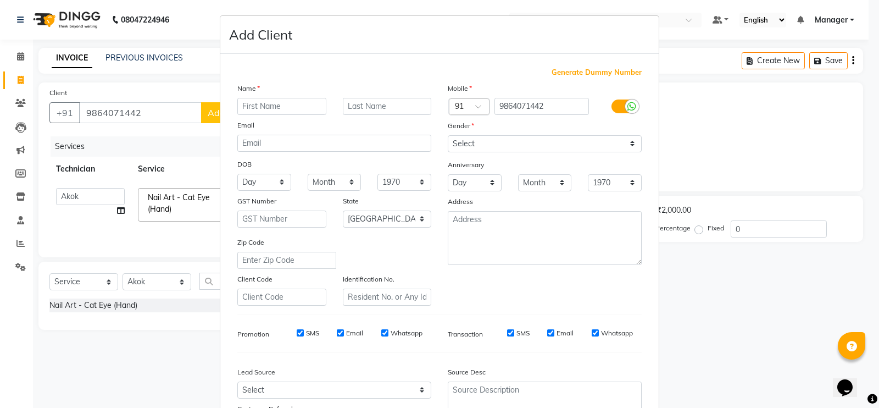
click at [264, 104] on input "text" at bounding box center [281, 106] width 89 height 17
type input "r"
type input "[PERSON_NAME]"
click at [488, 142] on select "Select [DEMOGRAPHIC_DATA] [DEMOGRAPHIC_DATA] Other Prefer Not To Say" at bounding box center [545, 143] width 194 height 17
select select "[DEMOGRAPHIC_DATA]"
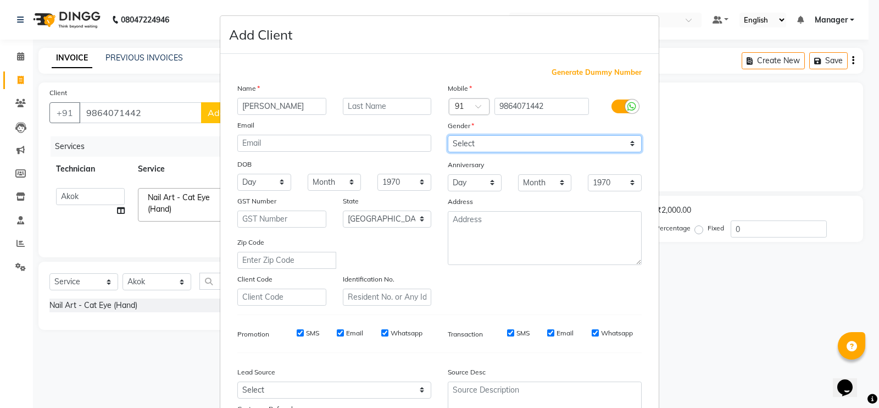
click at [448, 135] on select "Select [DEMOGRAPHIC_DATA] [DEMOGRAPHIC_DATA] Other Prefer Not To Say" at bounding box center [545, 143] width 194 height 17
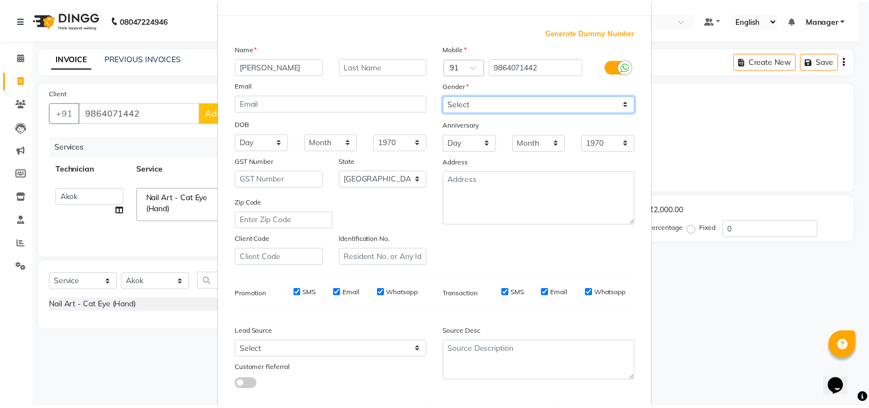
scroll to position [99, 0]
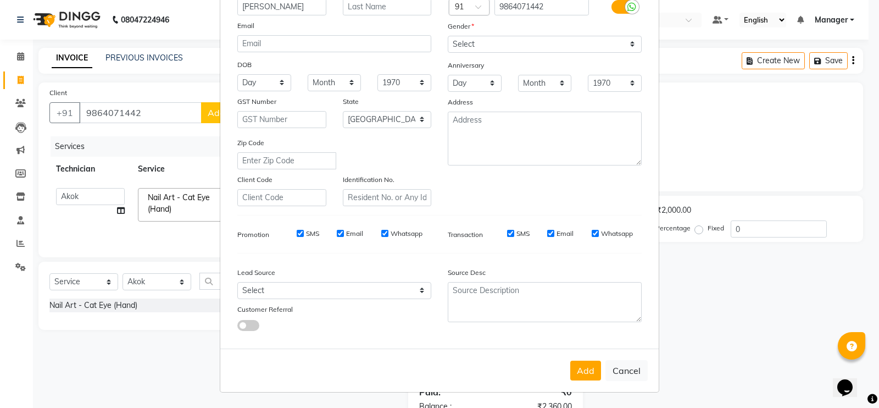
click at [583, 371] on button "Add" at bounding box center [585, 370] width 31 height 20
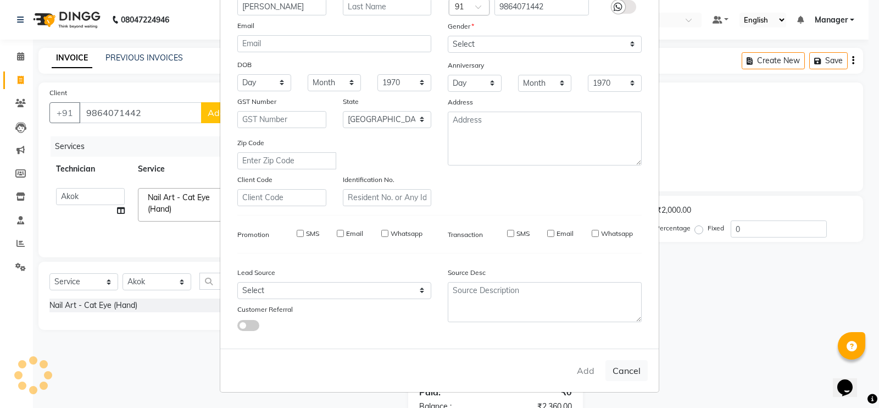
type input "98******42"
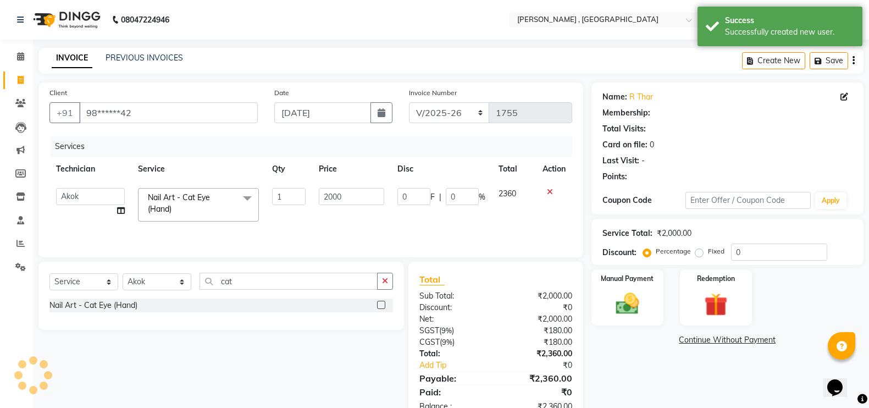
select select "1: Object"
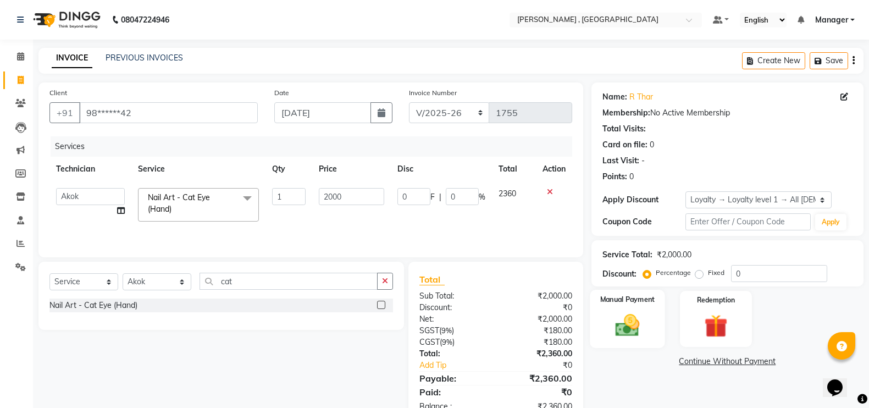
click at [630, 329] on img at bounding box center [627, 324] width 39 height 27
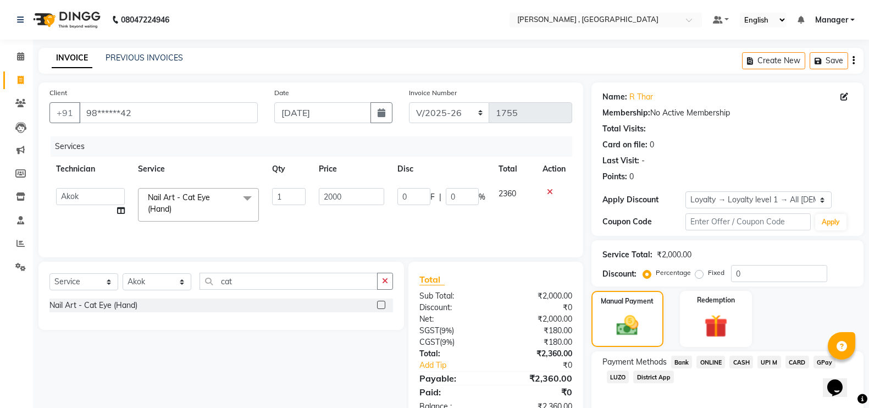
scroll to position [48, 0]
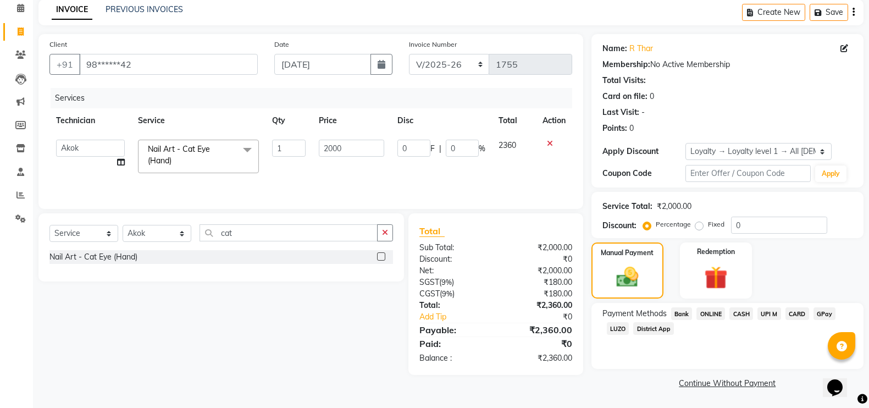
click at [740, 314] on span "CASH" at bounding box center [741, 313] width 24 height 13
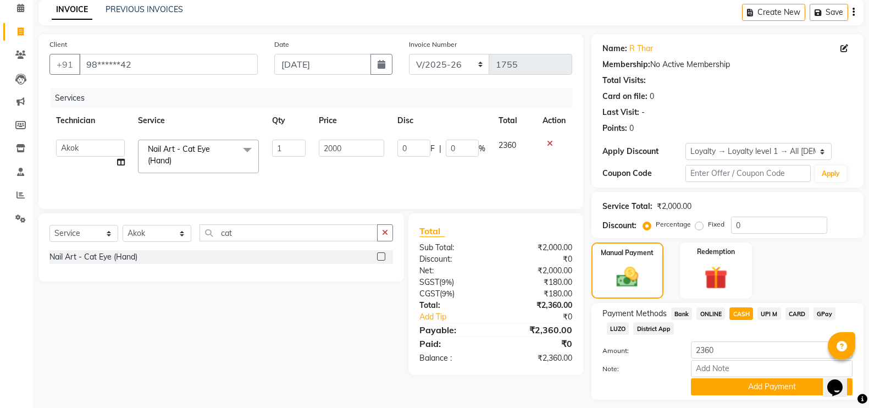
scroll to position [79, 0]
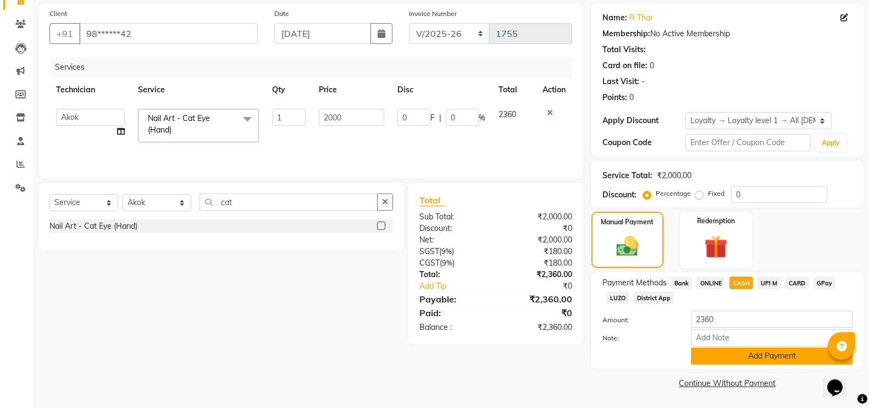
click at [707, 352] on button "Add Payment" at bounding box center [772, 355] width 162 height 17
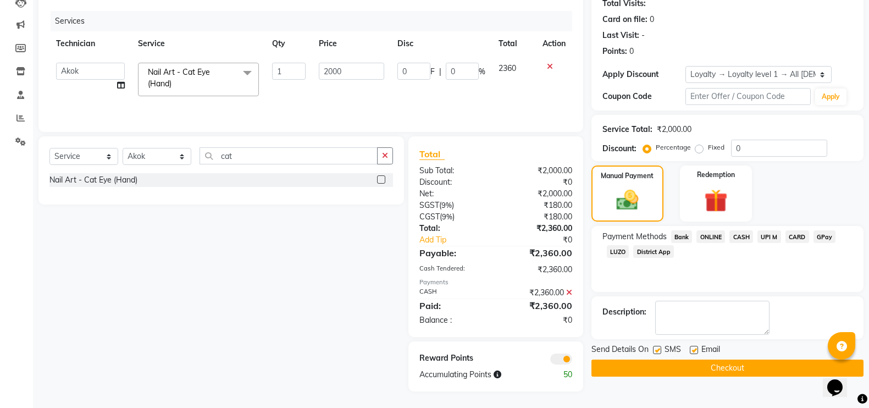
scroll to position [126, 0]
click at [674, 372] on button "Checkout" at bounding box center [727, 367] width 272 height 17
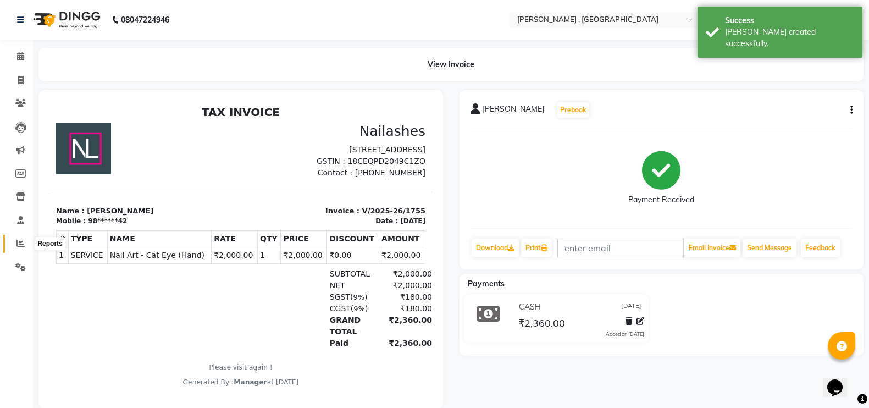
click at [20, 245] on icon at bounding box center [20, 243] width 8 height 8
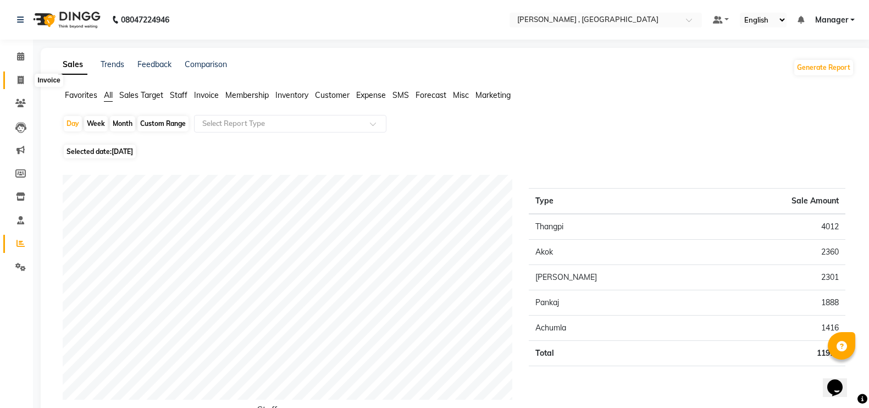
click at [16, 79] on span at bounding box center [20, 80] width 19 height 13
select select "service"
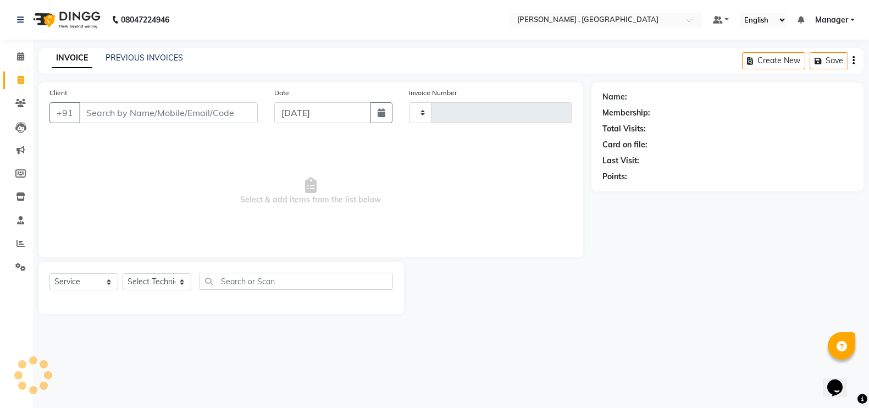
type input "1756"
select select "4283"
click at [13, 245] on span at bounding box center [20, 243] width 19 height 13
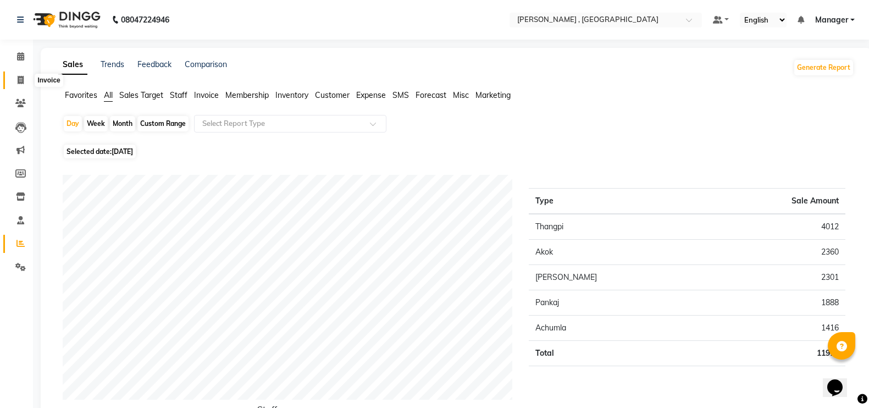
click at [23, 79] on icon at bounding box center [21, 80] width 6 height 8
select select "service"
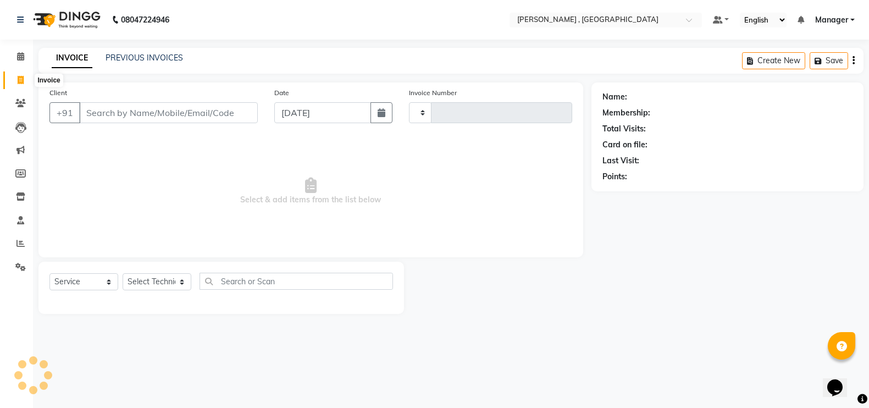
type input "1756"
select select "4283"
click at [19, 251] on link "Reports" at bounding box center [16, 244] width 26 height 18
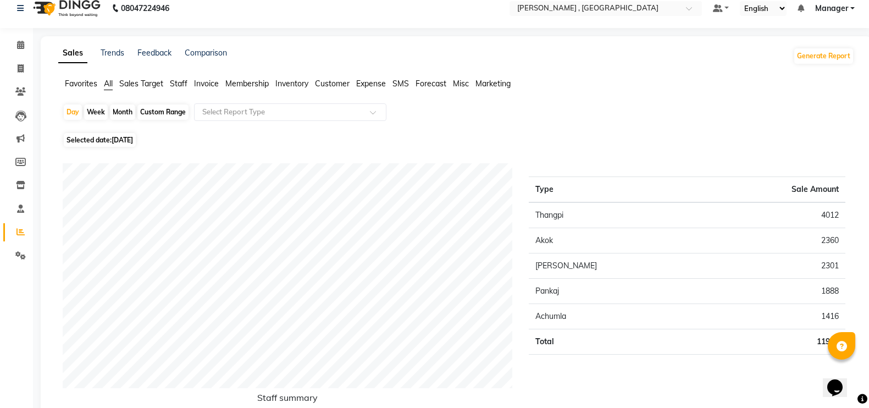
scroll to position [79, 0]
